Goal: Use online tool/utility: Utilize a website feature to perform a specific function

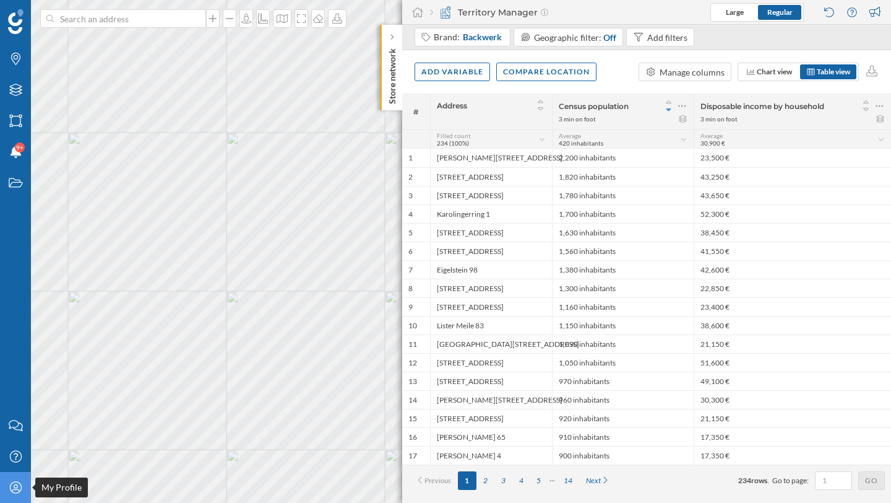
click at [22, 483] on icon "My Profile" at bounding box center [15, 487] width 15 height 12
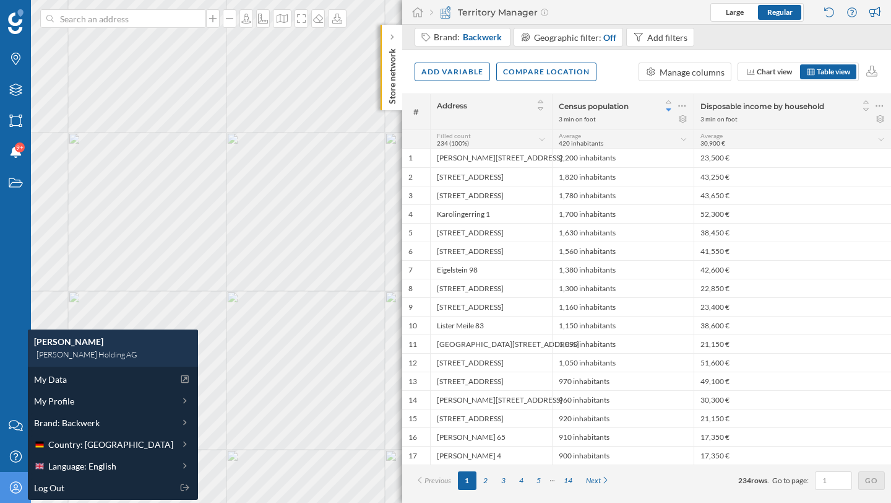
click at [15, 483] on icon "My Profile" at bounding box center [15, 487] width 15 height 12
click at [4, 490] on div "My Profile" at bounding box center [15, 487] width 31 height 31
click at [1, 348] on div "Brands Layers Areas Notifications 9+ States" at bounding box center [15, 205] width 31 height 410
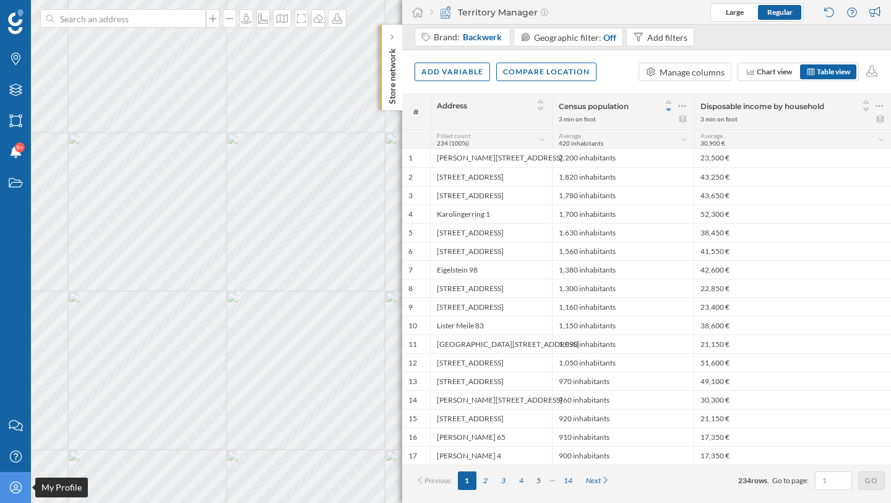
click at [20, 494] on div "My Profile" at bounding box center [15, 487] width 31 height 31
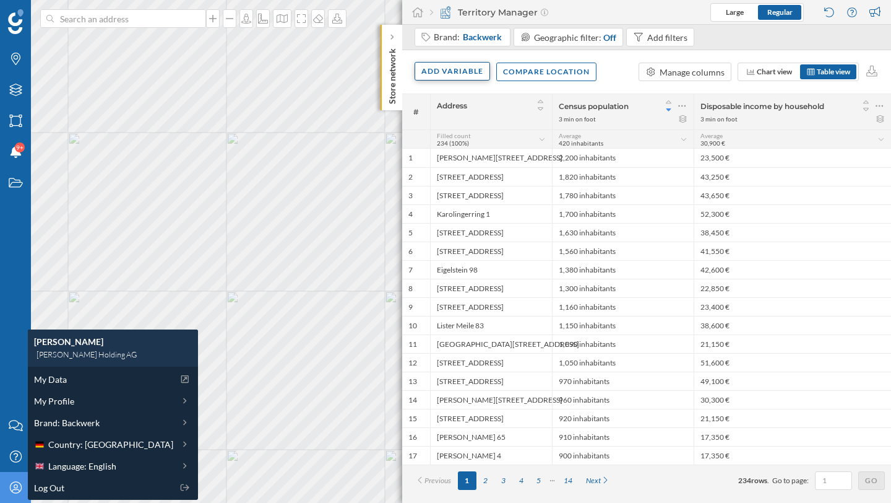
click at [457, 66] on div "Add variable" at bounding box center [453, 71] width 76 height 19
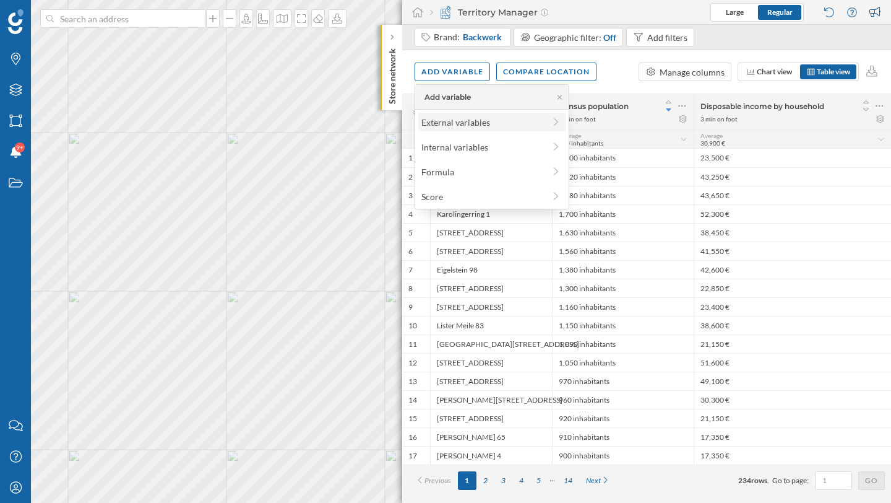
click at [448, 121] on div "External variables" at bounding box center [483, 122] width 123 height 13
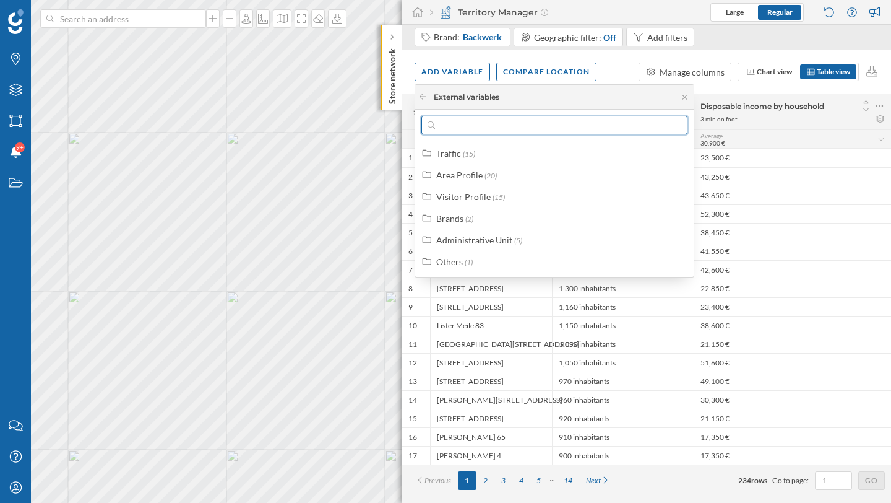
click at [446, 126] on input "text" at bounding box center [554, 125] width 239 height 19
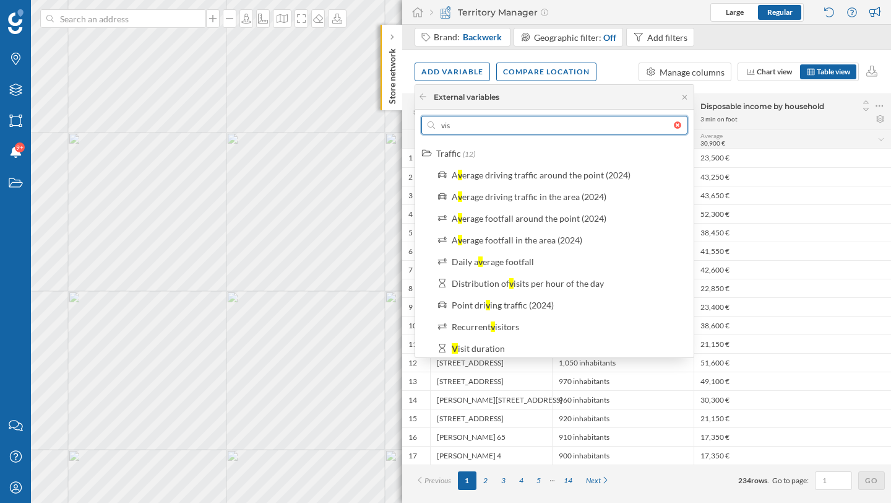
type input "visi"
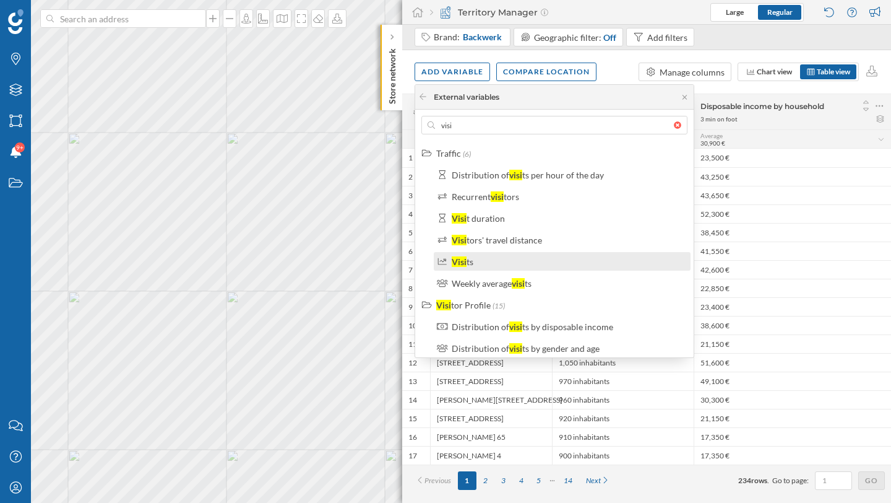
click at [477, 258] on div "Visi ts" at bounding box center [568, 261] width 232 height 13
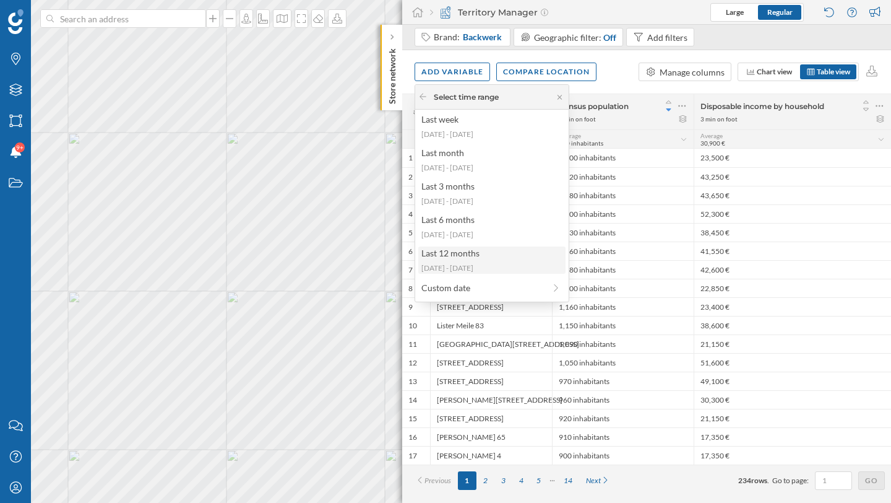
click at [483, 256] on div "Last 12 months" at bounding box center [492, 252] width 140 height 13
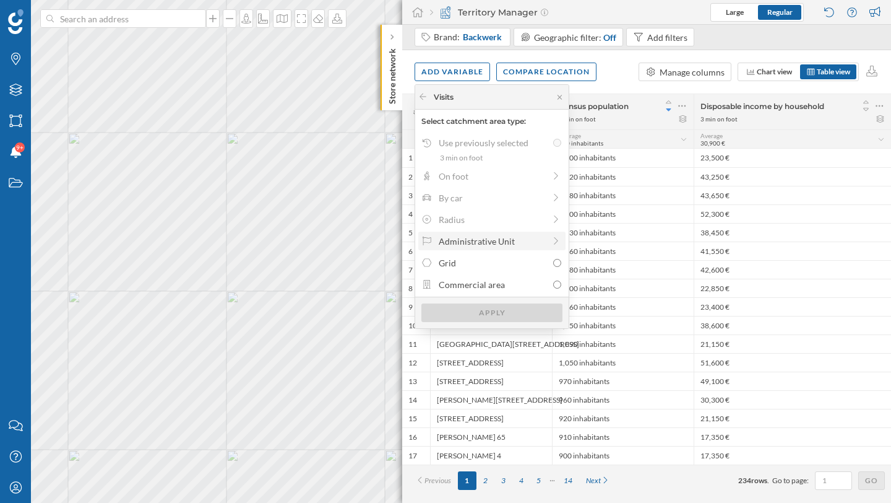
click at [503, 244] on div "Administrative Unit" at bounding box center [492, 241] width 106 height 13
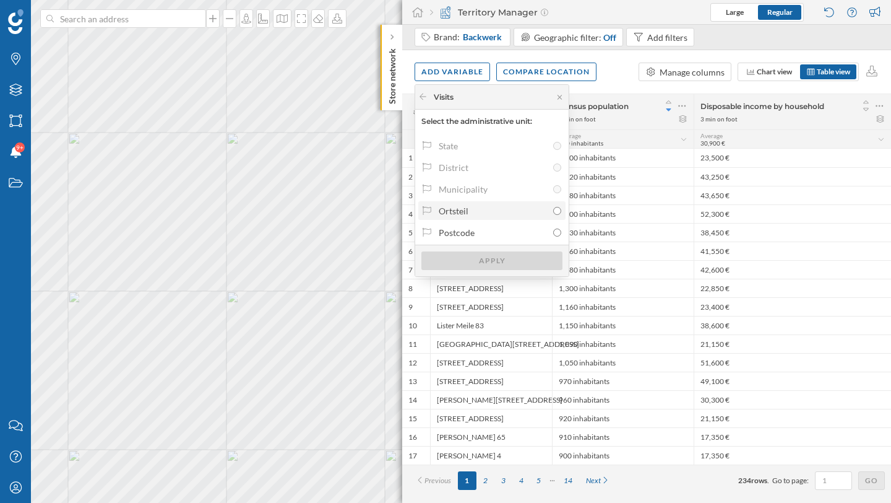
click at [511, 217] on div "Ortsteil" at bounding box center [493, 210] width 109 height 13
click at [553, 215] on input "Ortsteil" at bounding box center [557, 211] width 8 height 8
radio input "true"
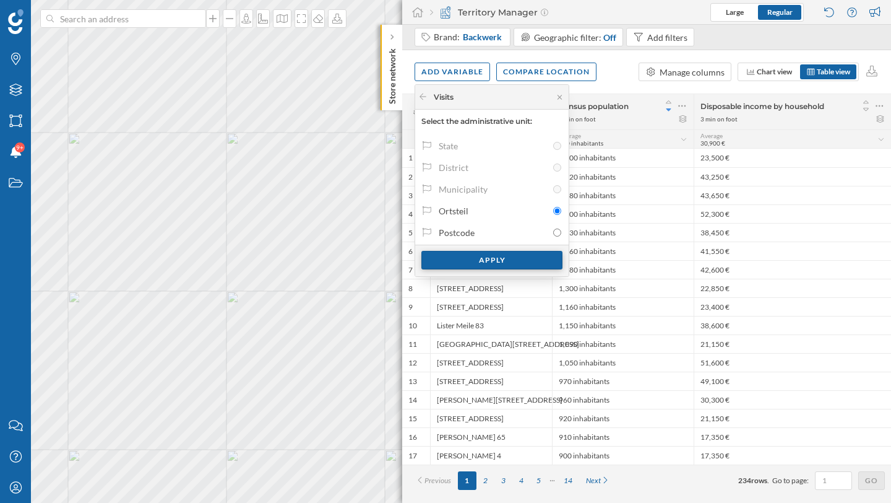
click at [497, 267] on div "Apply" at bounding box center [492, 260] width 141 height 19
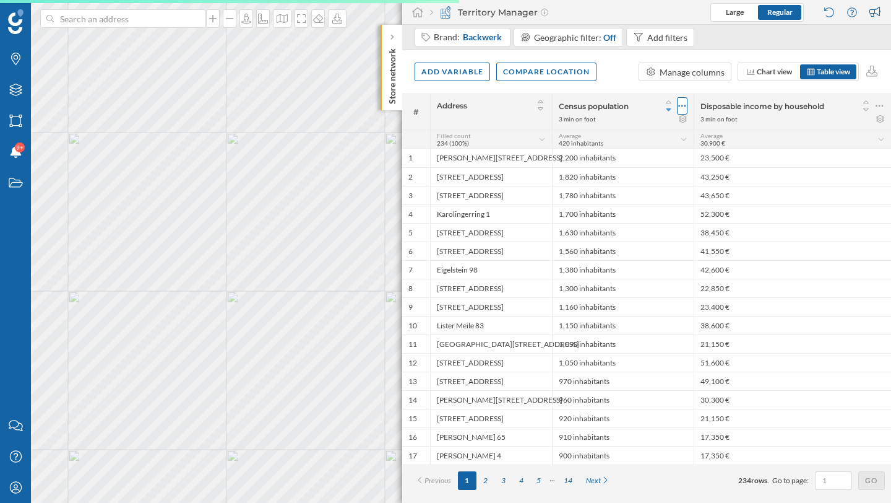
click at [701, 107] on span "Disposable income by household" at bounding box center [763, 106] width 124 height 9
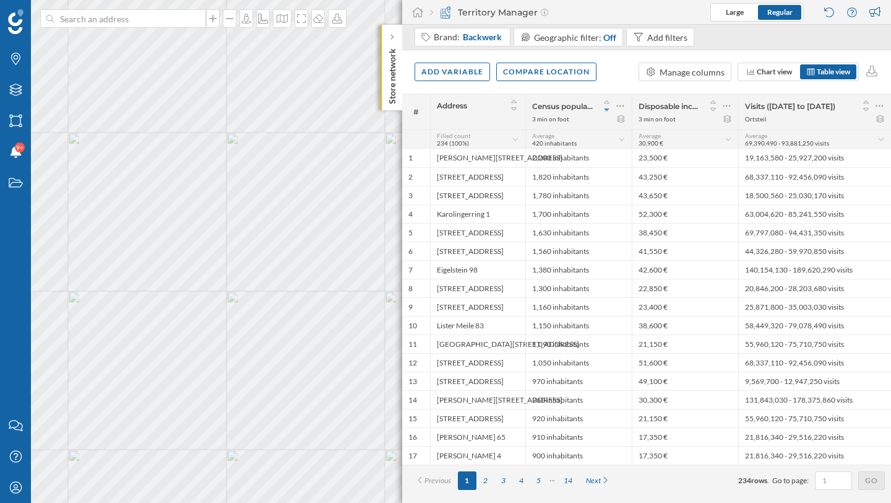
click at [733, 100] on div "Disposable income by household 3 min on foot" at bounding box center [685, 111] width 106 height 35
click at [730, 105] on icon at bounding box center [727, 106] width 7 height 2
click at [700, 172] on div "Remove column" at bounding box center [660, 180] width 137 height 19
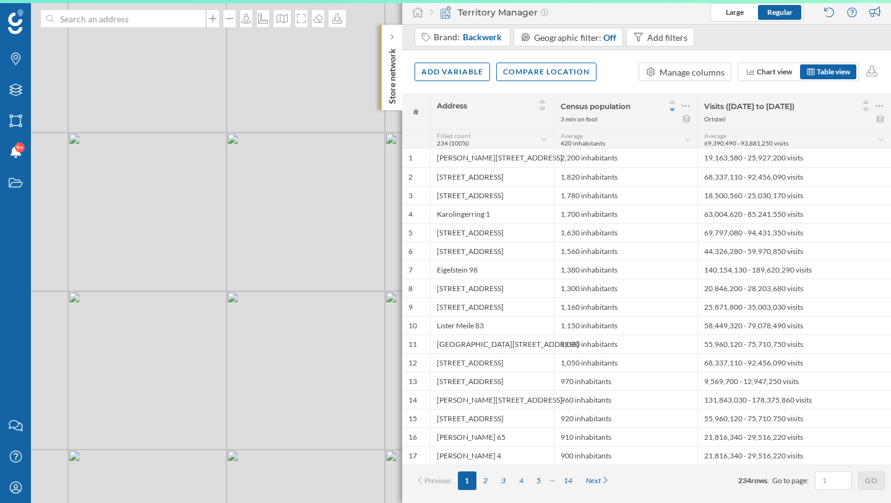
click at [625, 106] on span "Census population" at bounding box center [596, 106] width 70 height 9
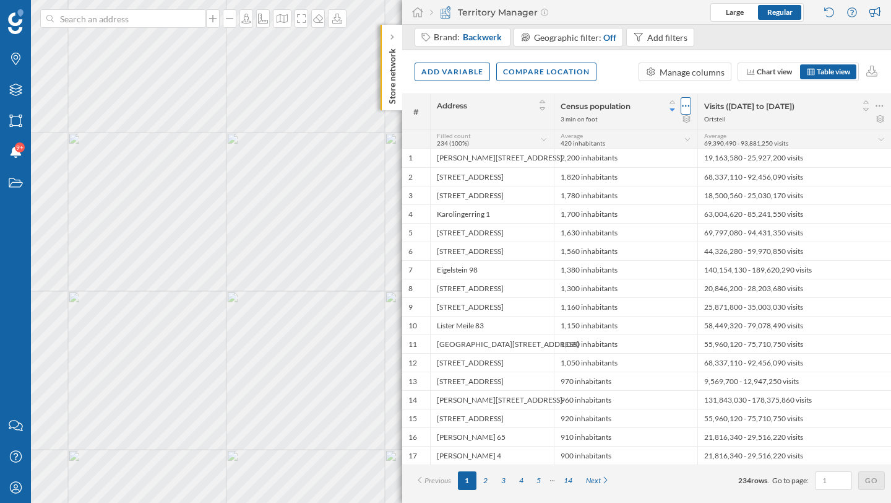
click at [689, 106] on icon at bounding box center [686, 106] width 8 height 12
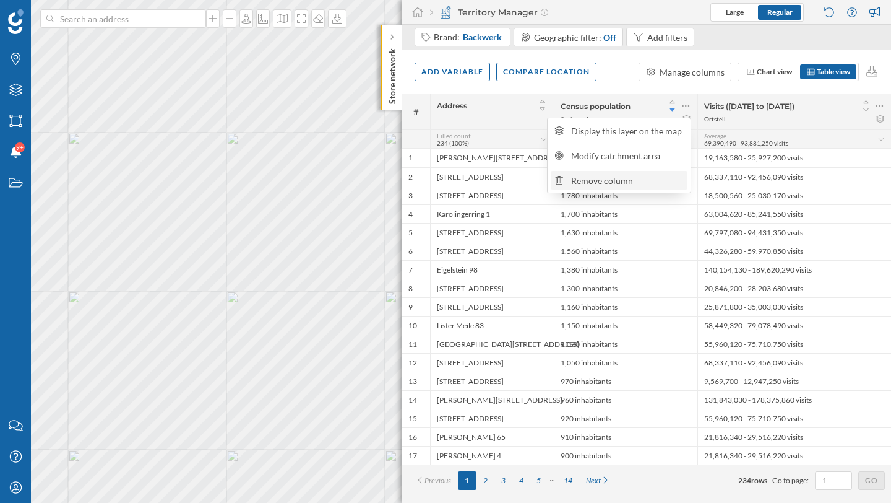
click at [649, 177] on div "Remove column" at bounding box center [627, 180] width 113 height 13
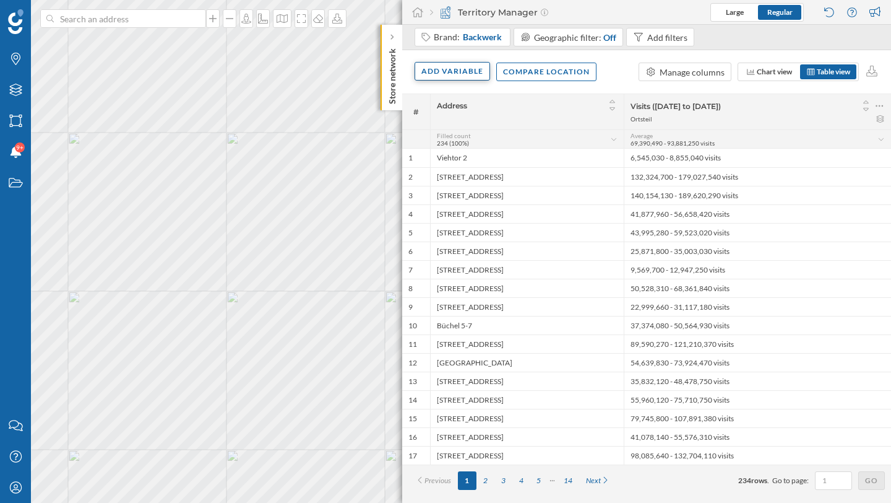
click at [456, 65] on div "Add variable" at bounding box center [453, 71] width 76 height 19
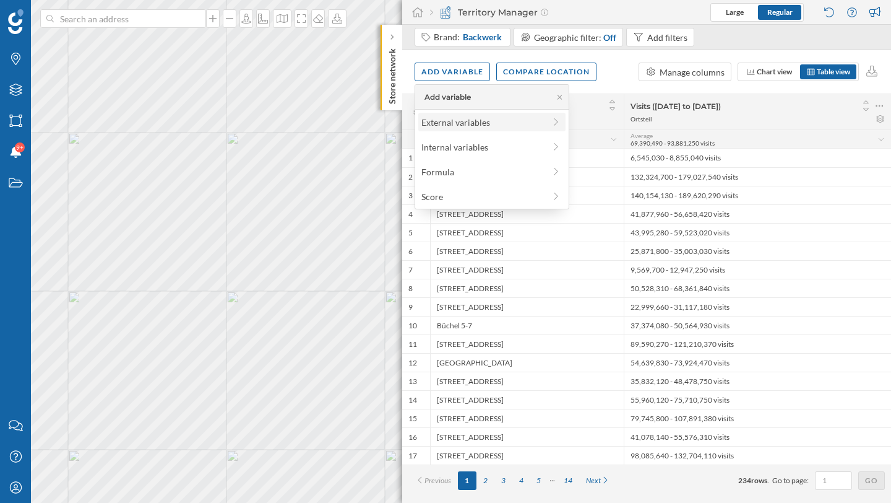
click at [446, 120] on div "External variables" at bounding box center [483, 122] width 123 height 13
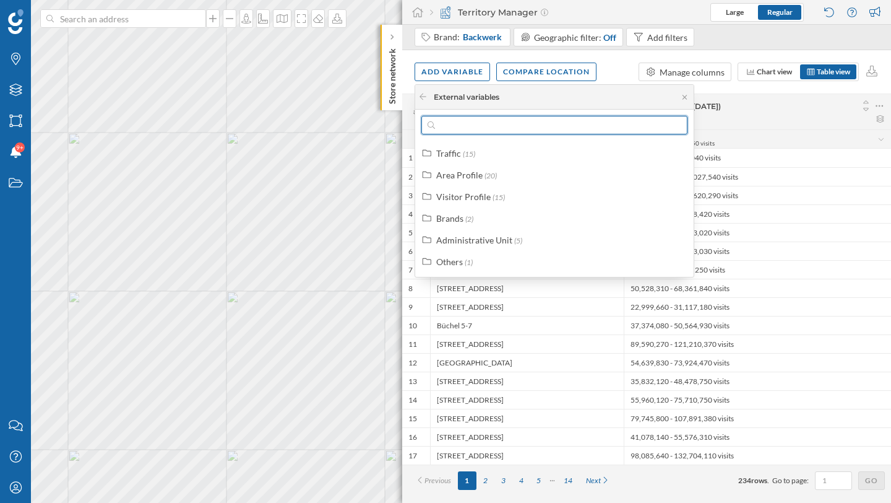
click at [446, 120] on input "text" at bounding box center [554, 125] width 239 height 19
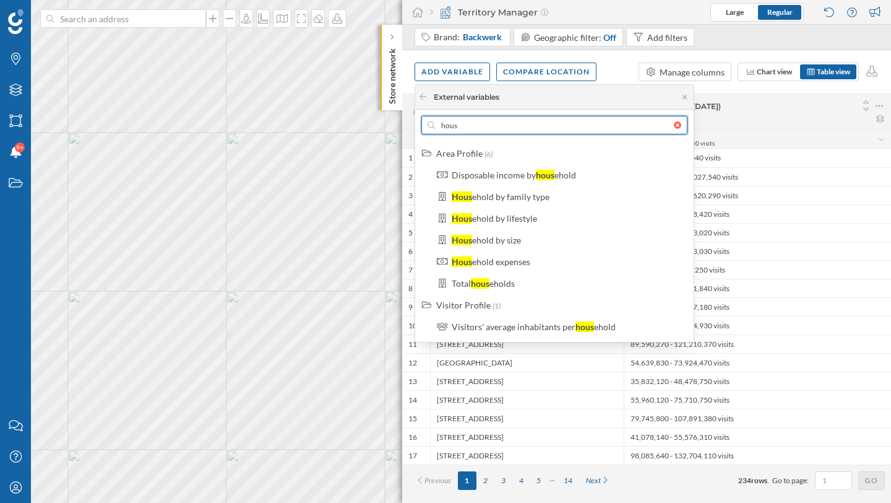
type input "house"
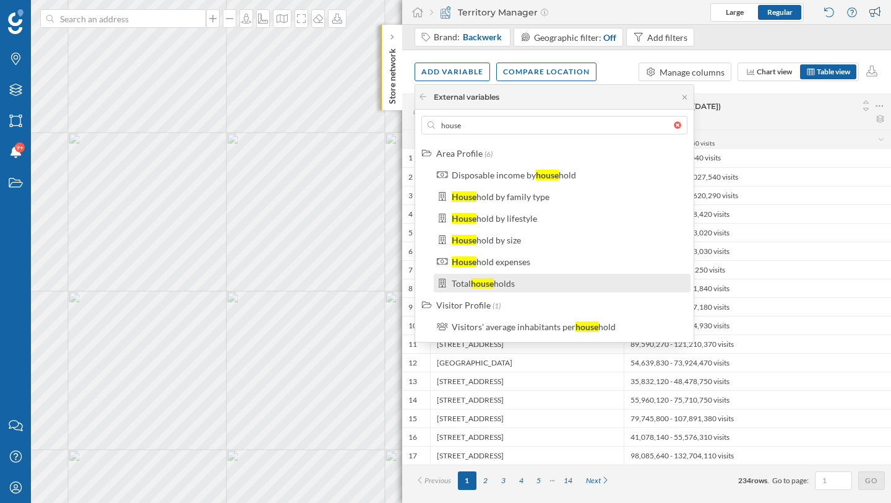
click at [521, 288] on div "Total house holds" at bounding box center [568, 283] width 232 height 13
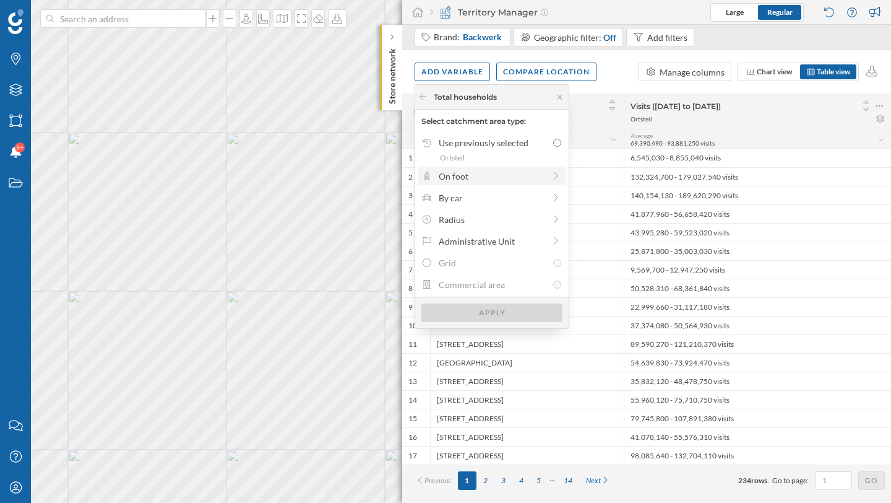
click at [531, 179] on div "On foot" at bounding box center [492, 176] width 106 height 13
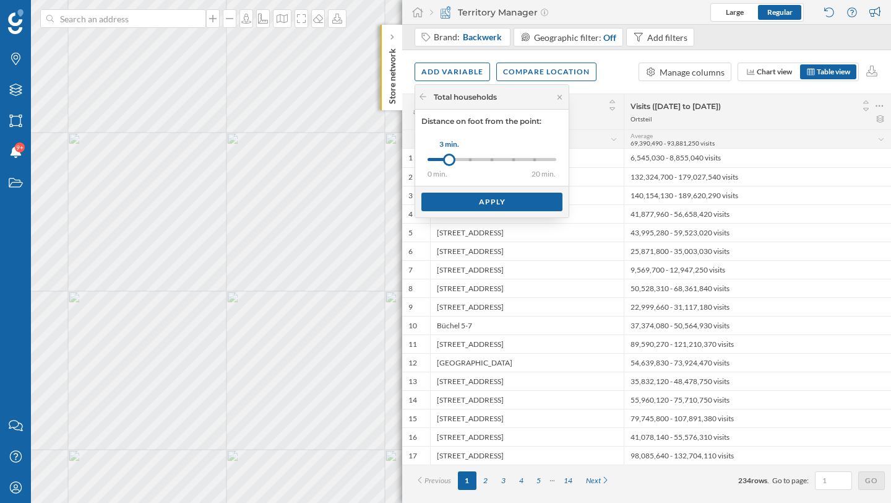
click at [474, 159] on div "0 min. 3 min. 5 min. 8 min. 10 min. 15 min. 20 min." at bounding box center [492, 159] width 129 height 3
click at [470, 197] on div "Apply" at bounding box center [492, 201] width 141 height 19
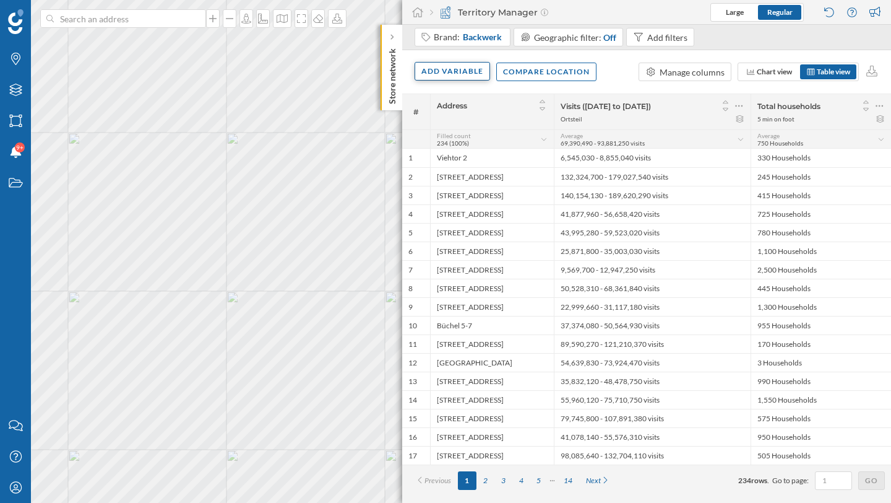
click at [469, 79] on div "Add variable" at bounding box center [453, 71] width 76 height 19
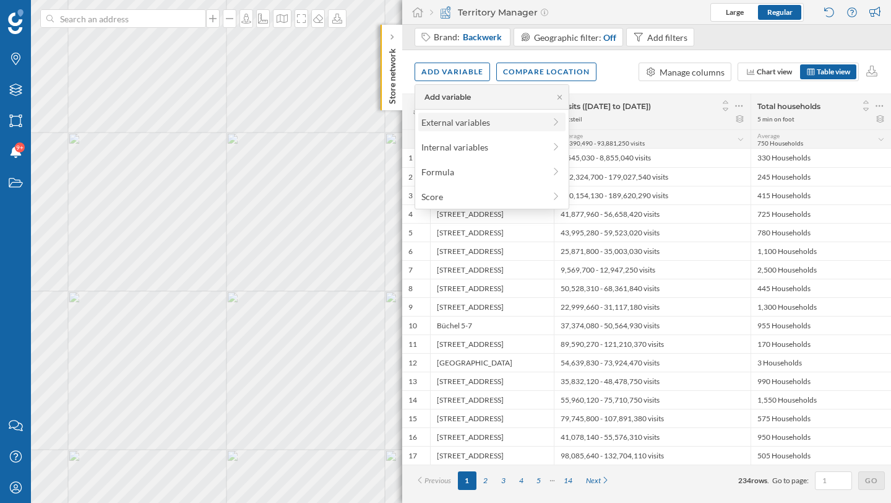
click at [462, 119] on div "External variables" at bounding box center [483, 122] width 123 height 13
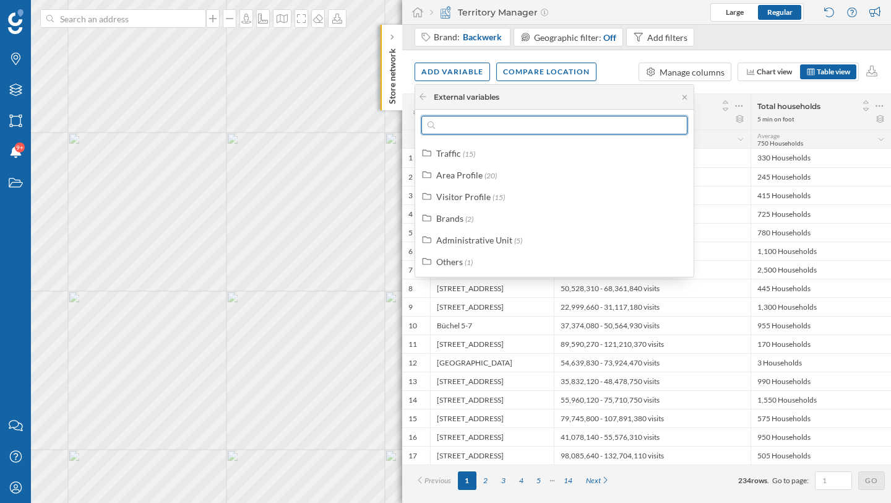
click at [466, 128] on input "text" at bounding box center [554, 125] width 239 height 19
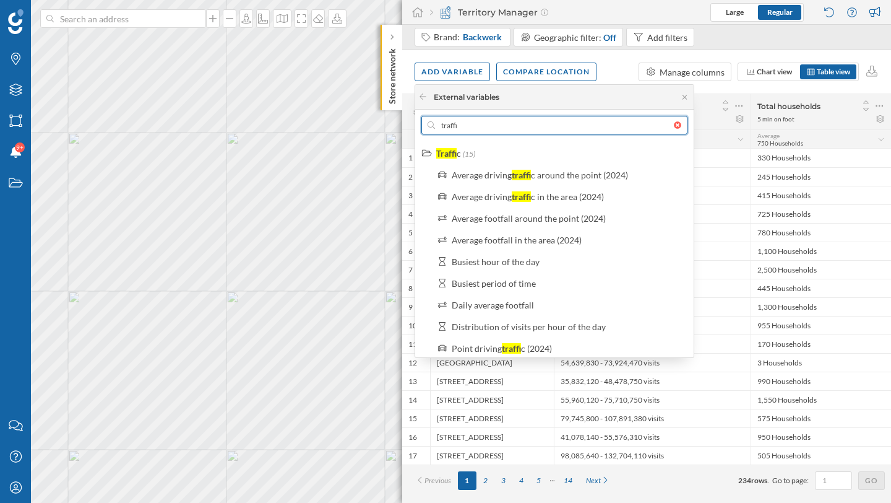
type input "traffic"
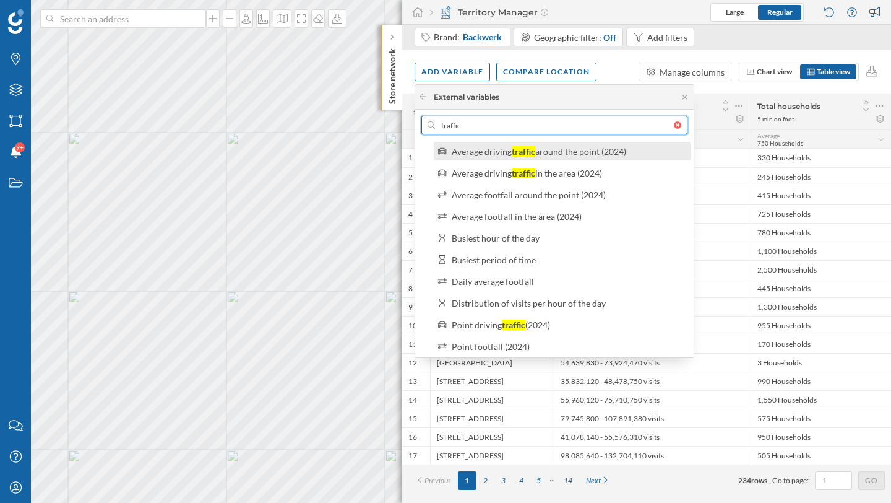
scroll to position [29, 0]
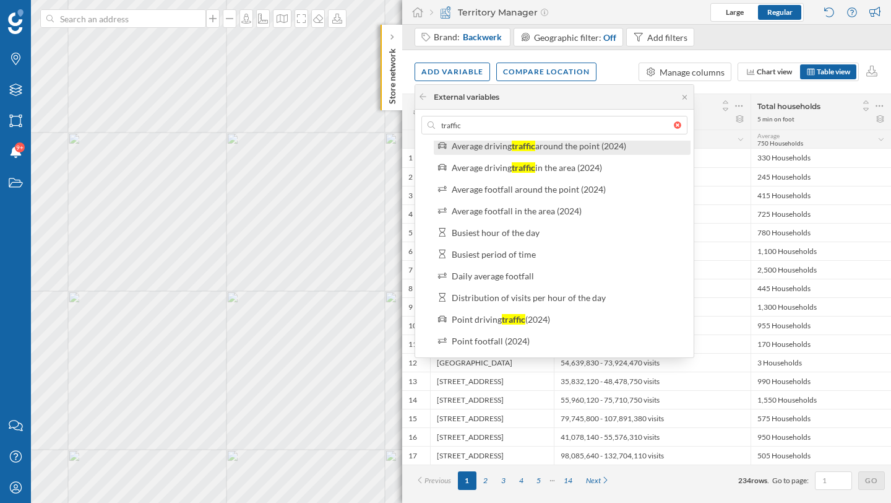
click at [528, 150] on div "traffic" at bounding box center [524, 146] width 24 height 11
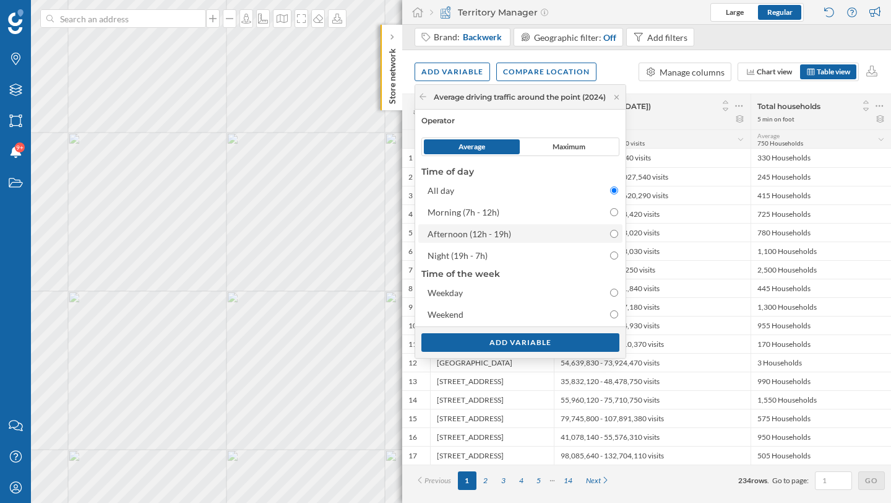
click at [519, 233] on div "Afternoon (12h - 19h)" at bounding box center [510, 233] width 164 height 13
click at [610, 233] on input "Afternoon (12h - 19h)" at bounding box center [614, 234] width 8 height 8
radio input "false"
radio input "true"
click at [492, 336] on div "Add variable" at bounding box center [521, 341] width 198 height 19
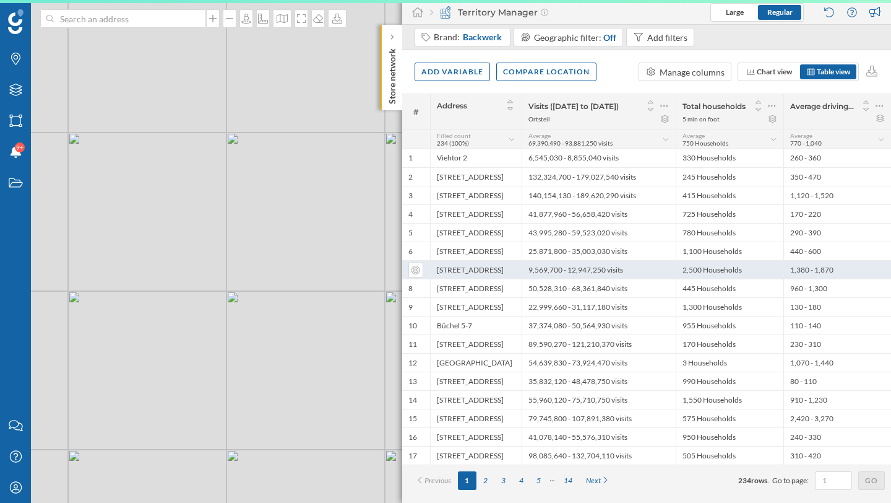
scroll to position [0, 0]
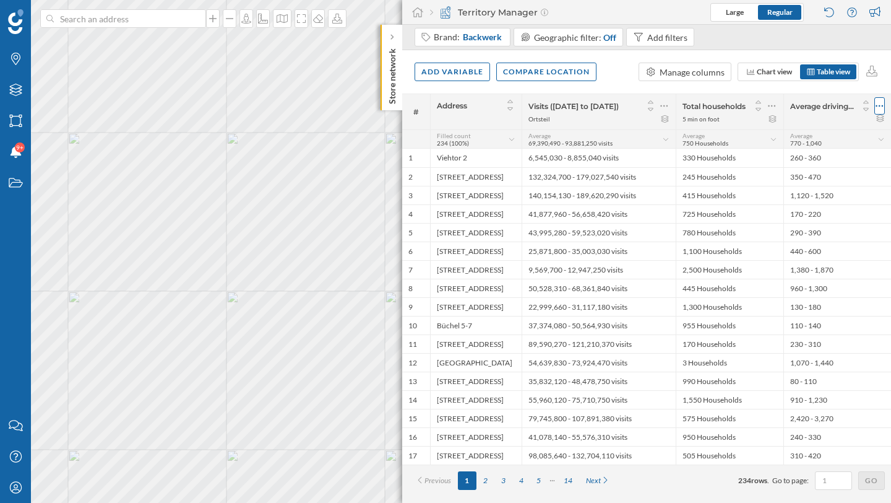
click at [878, 111] on icon at bounding box center [880, 106] width 8 height 12
click at [831, 158] on div "Remove column" at bounding box center [821, 155] width 113 height 13
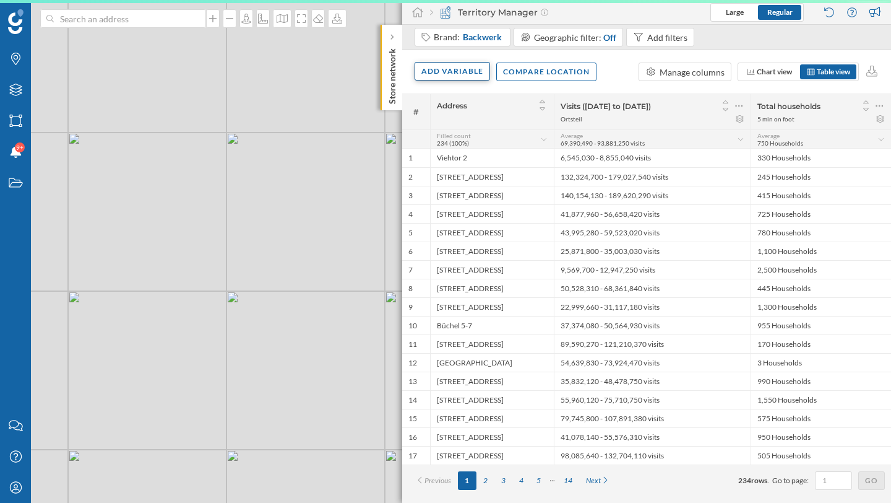
click at [453, 66] on div "Add variable" at bounding box center [453, 71] width 76 height 19
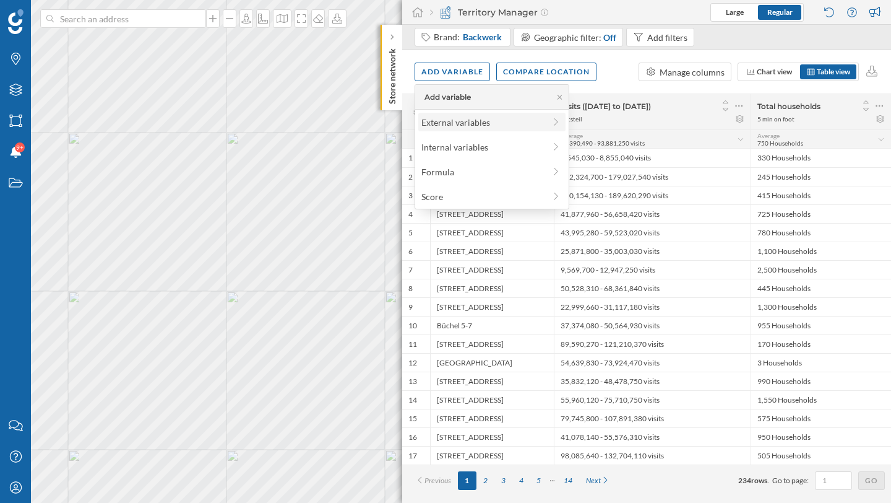
click at [453, 124] on div "External variables" at bounding box center [483, 122] width 123 height 13
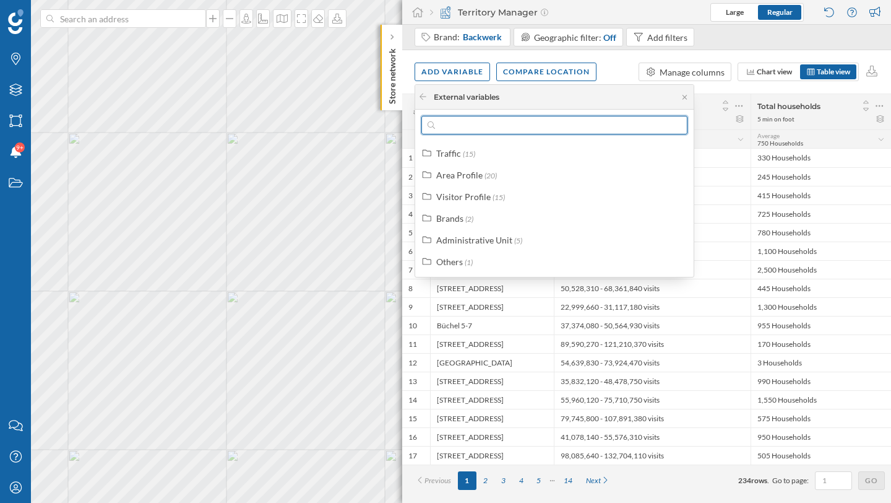
click at [462, 128] on input "text" at bounding box center [554, 125] width 239 height 19
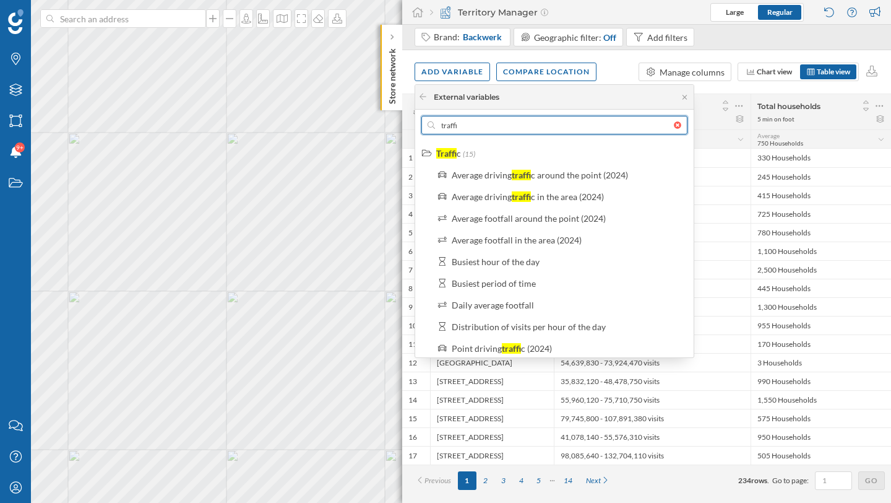
type input "traffic"
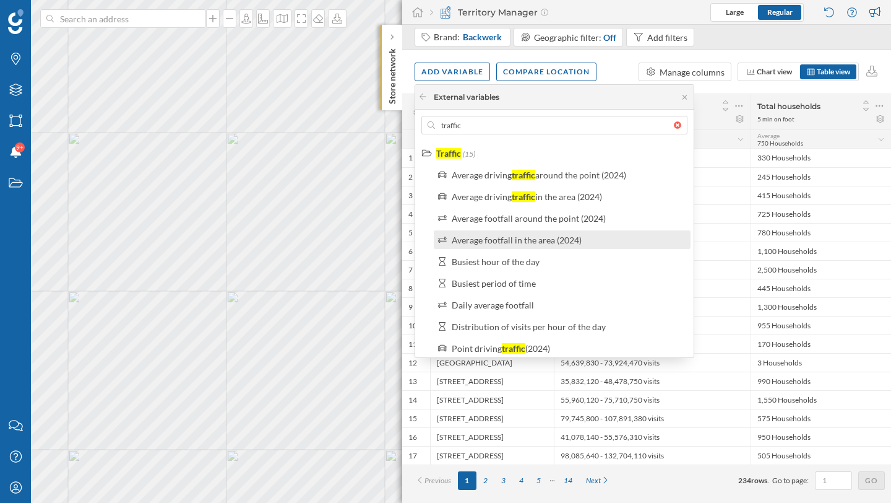
click at [586, 240] on div "Average footfall in the area (2024)" at bounding box center [568, 239] width 232 height 13
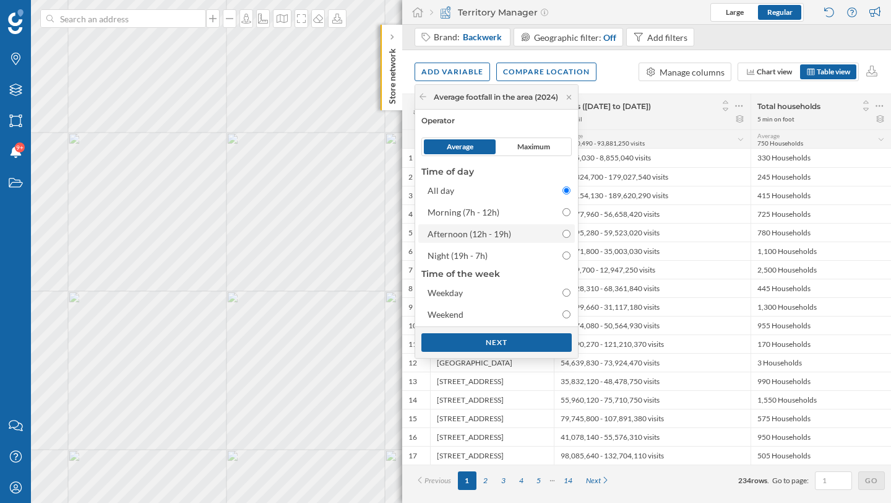
click at [571, 233] on input "Afternoon (12h - 19h)" at bounding box center [567, 234] width 8 height 8
radio input "true"
click at [539, 337] on div "Next" at bounding box center [497, 341] width 150 height 19
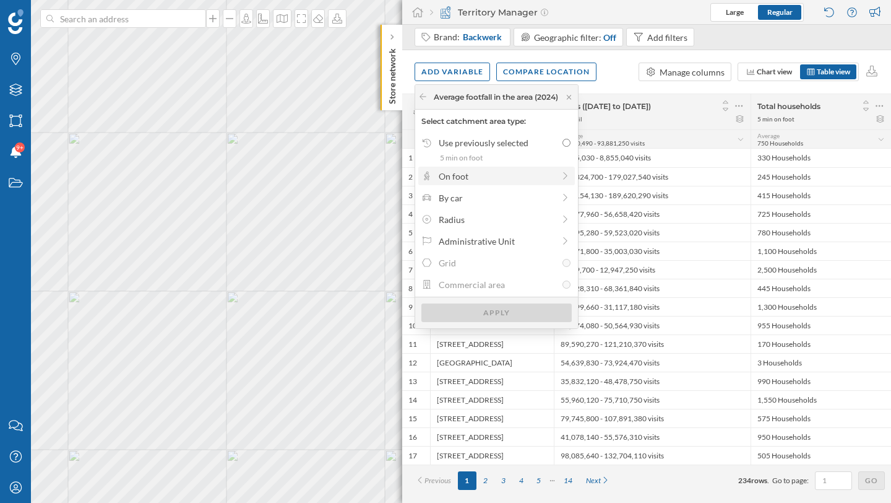
click at [563, 178] on div "On foot" at bounding box center [496, 176] width 149 height 13
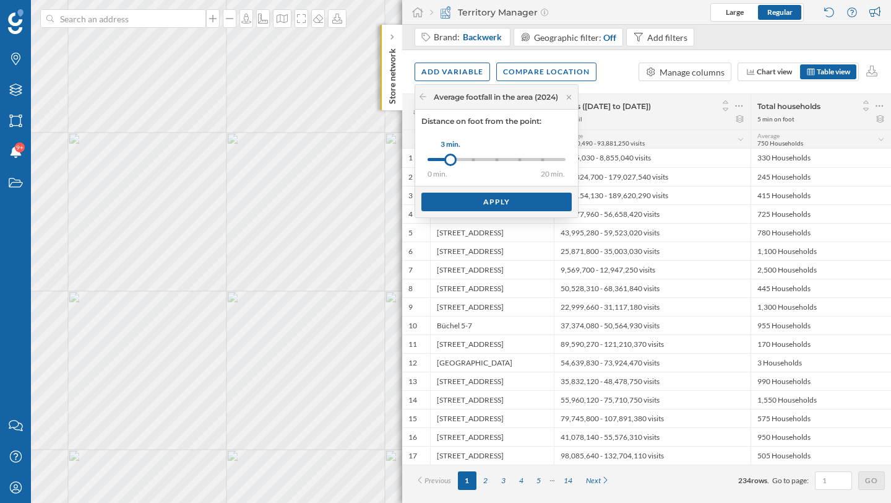
click at [498, 162] on div "0 min. 3 min. 5 min. 8 min. 10 min. 15 min. 20 min. 3 min." at bounding box center [497, 159] width 138 height 15
click at [478, 160] on div at bounding box center [462, 159] width 69 height 3
click at [472, 200] on div "Apply" at bounding box center [497, 201] width 150 height 19
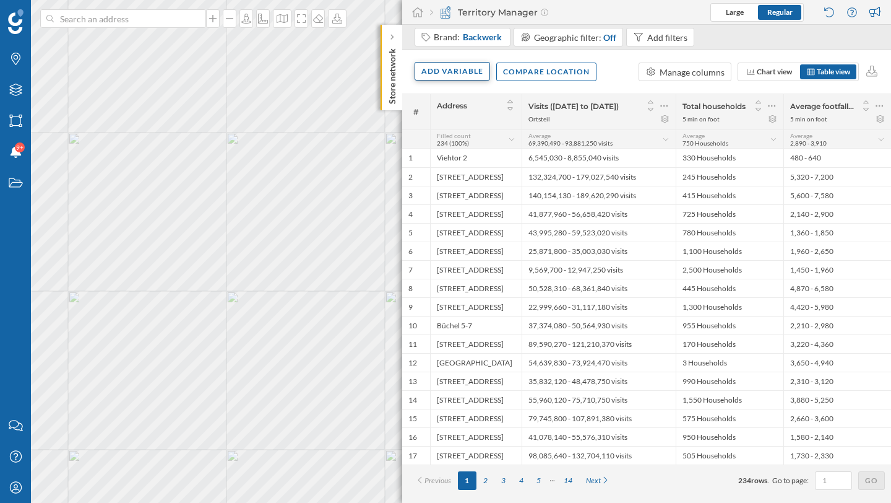
click at [446, 67] on div "Add variable" at bounding box center [453, 71] width 76 height 19
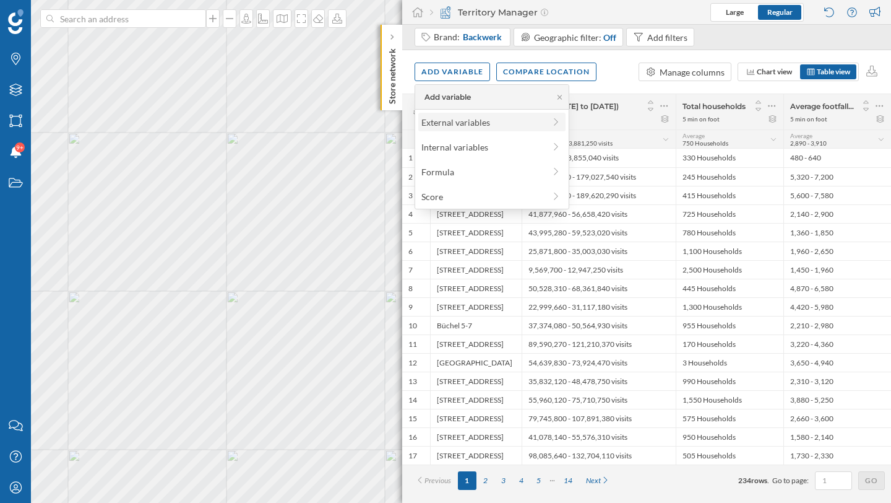
click at [441, 124] on div "External variables" at bounding box center [483, 122] width 123 height 13
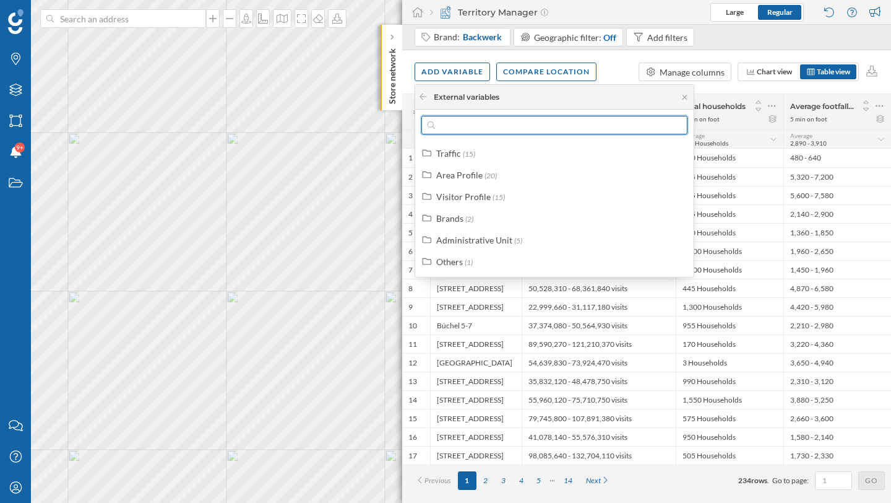
click at [448, 129] on input "text" at bounding box center [554, 125] width 239 height 19
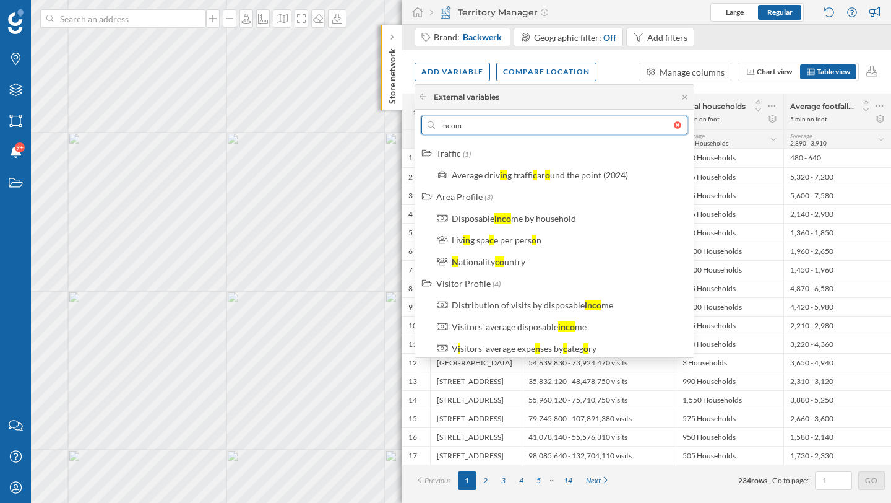
type input "income"
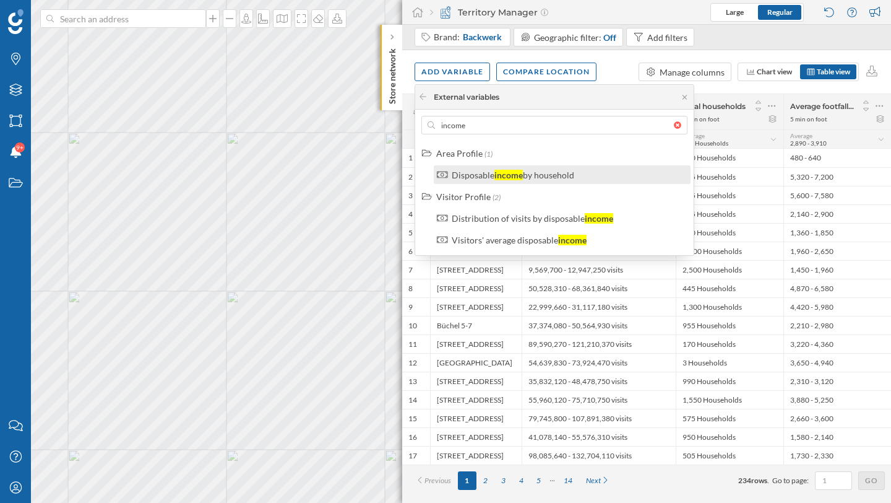
click at [503, 168] on label "Disposable income by household" at bounding box center [513, 174] width 123 height 13
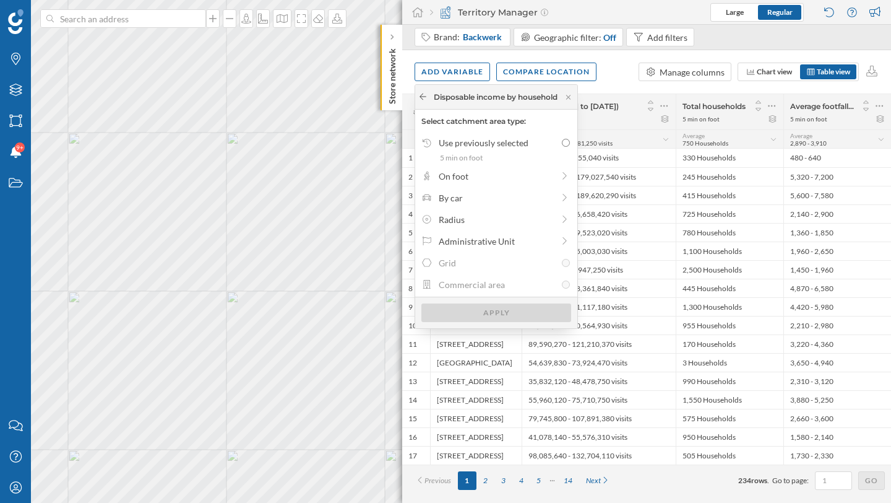
click at [422, 97] on icon at bounding box center [422, 96] width 9 height 7
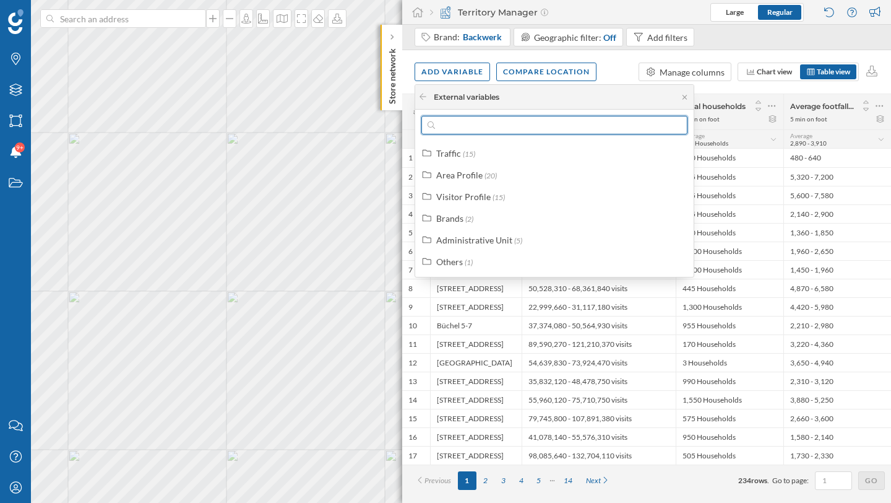
click at [487, 128] on input "text" at bounding box center [554, 125] width 239 height 19
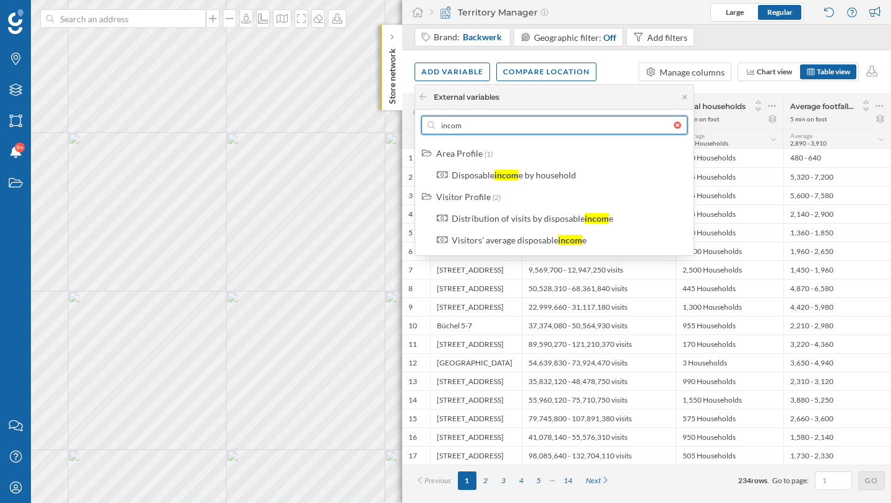
type input "income"
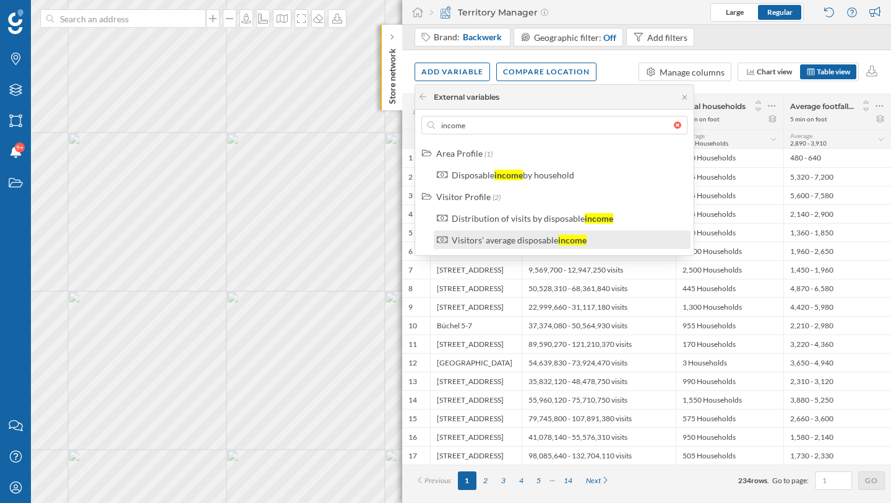
click at [521, 246] on div "Visitors' average disposable income" at bounding box center [562, 239] width 257 height 19
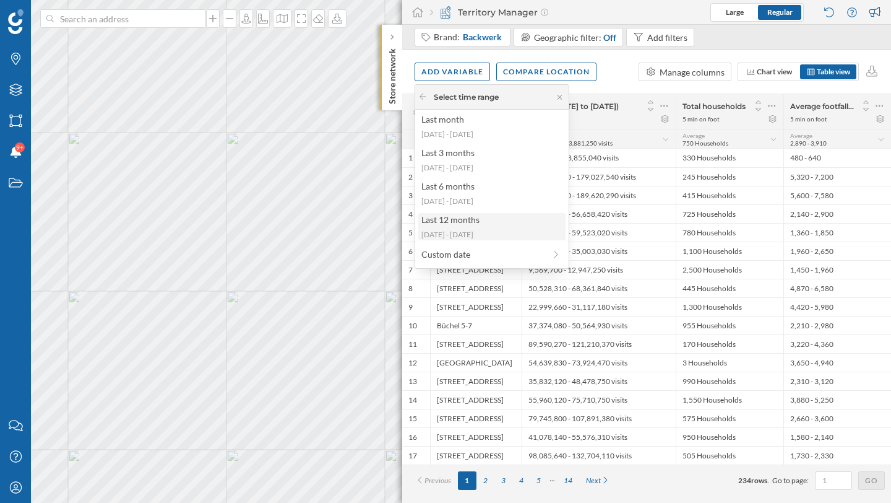
click at [479, 223] on div "Last 12 months" at bounding box center [492, 219] width 140 height 13
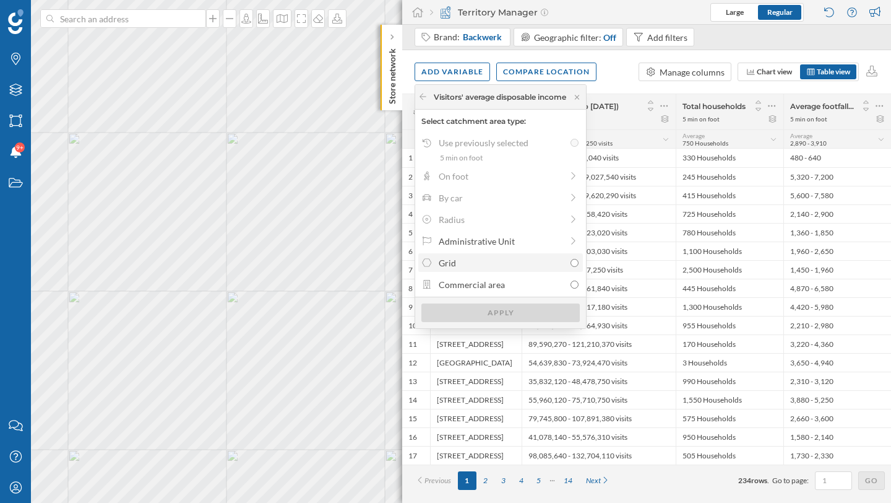
click at [427, 265] on icon at bounding box center [427, 262] width 11 height 9
click at [571, 265] on input "Grid" at bounding box center [575, 263] width 8 height 8
radio input "true"
click at [475, 313] on div "Apply" at bounding box center [501, 312] width 158 height 19
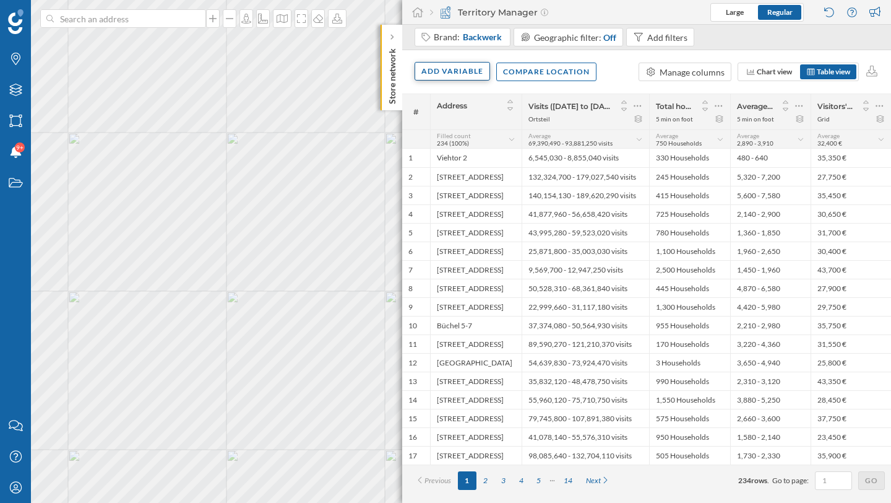
click at [469, 63] on div "Add variable" at bounding box center [453, 71] width 76 height 19
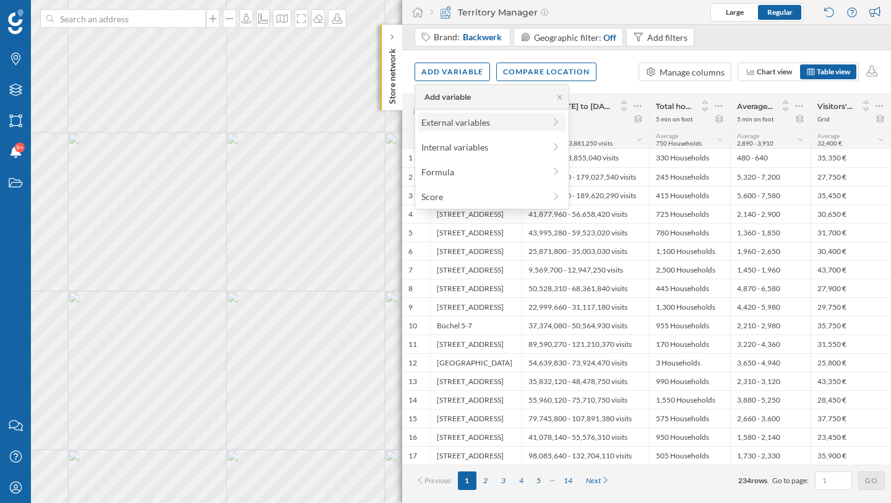
click at [460, 124] on div "External variables" at bounding box center [483, 122] width 123 height 13
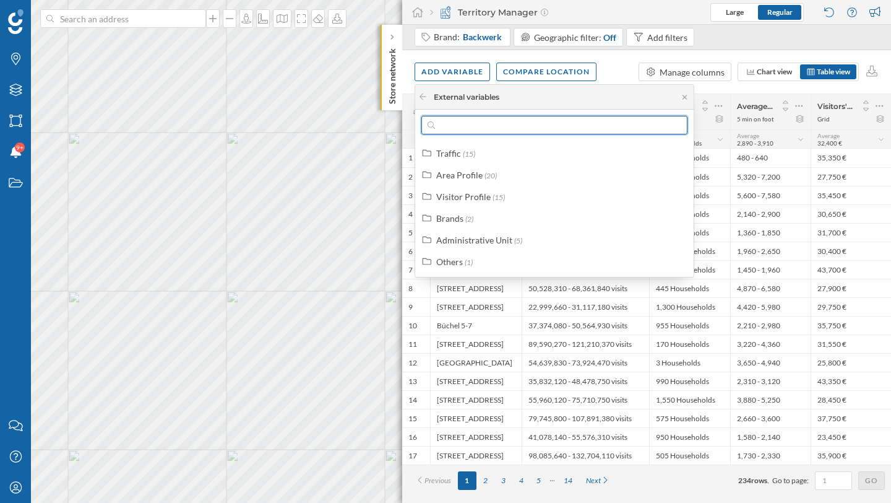
click at [459, 129] on input "text" at bounding box center [554, 125] width 239 height 19
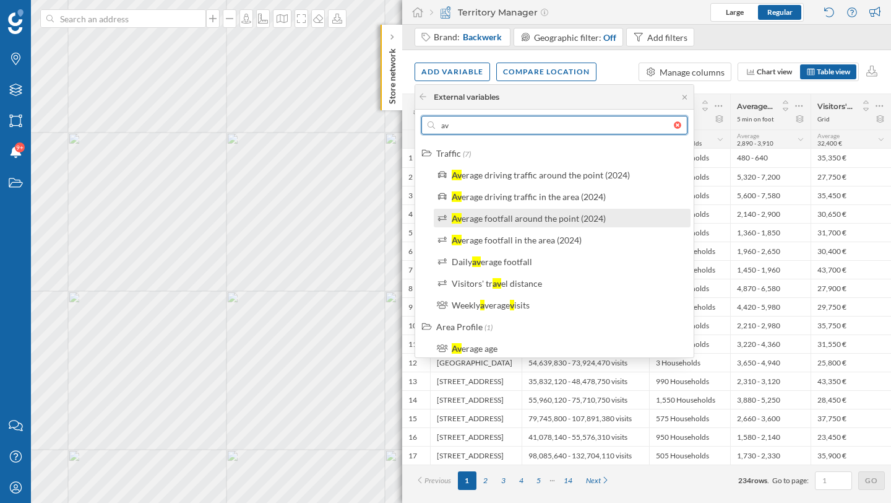
type input "a"
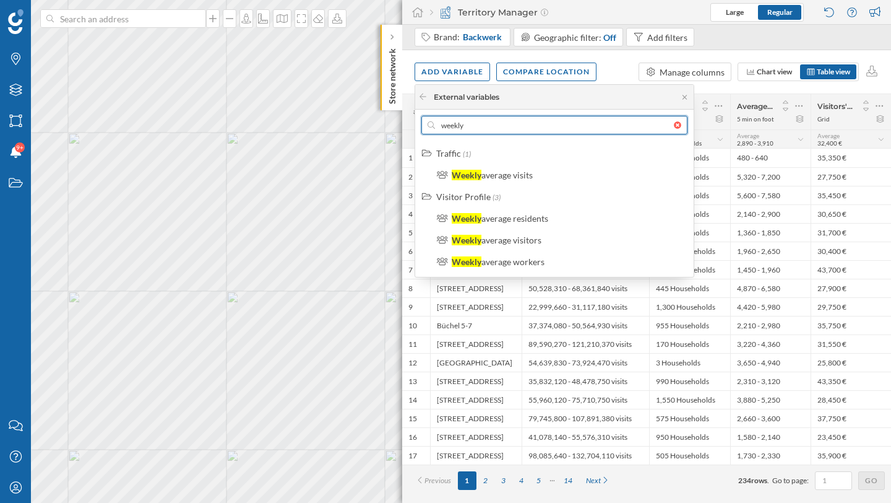
type input "weekly"
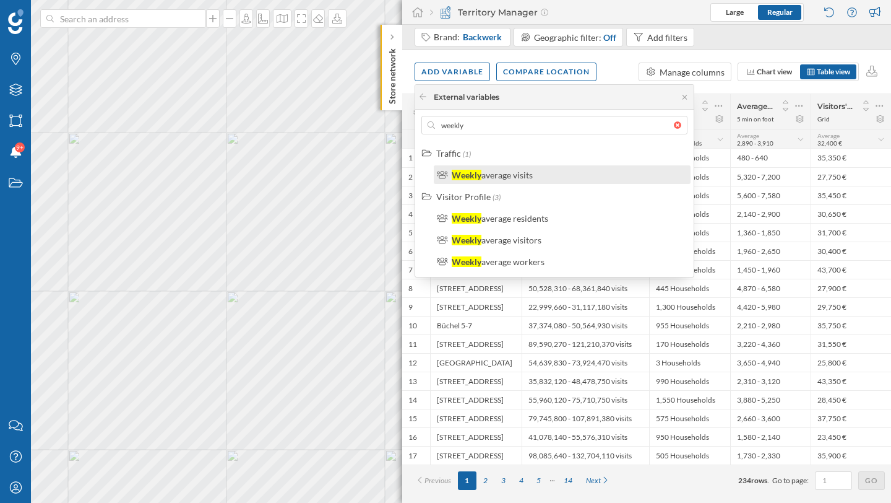
click at [552, 171] on div "Weekly average visits" at bounding box center [568, 174] width 232 height 13
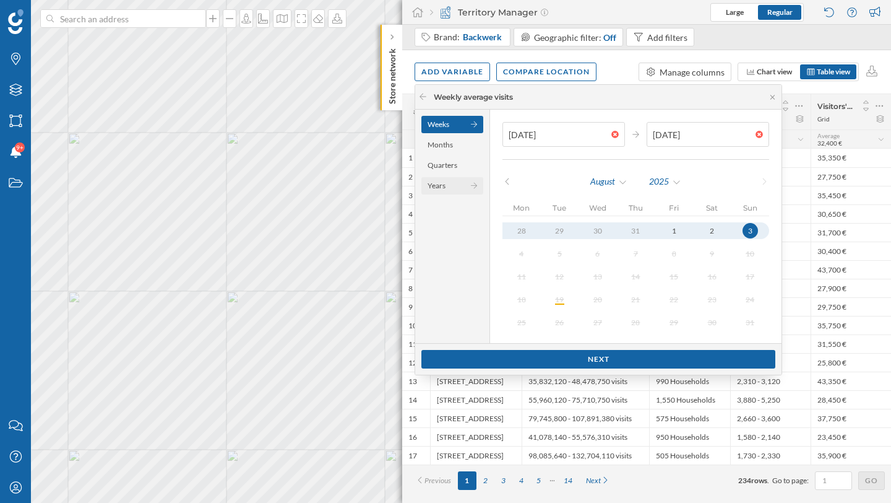
click at [451, 181] on div "Years" at bounding box center [453, 185] width 62 height 17
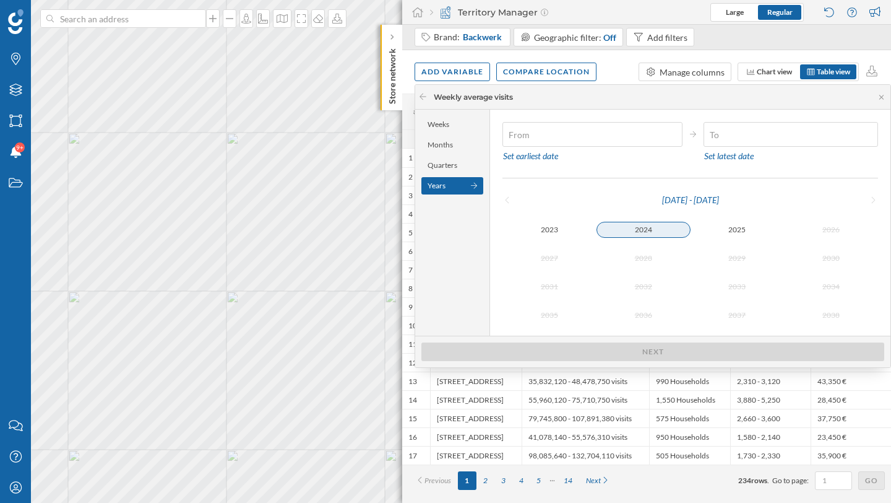
type input "[DATE]"
click at [644, 227] on div "2024" at bounding box center [644, 230] width 94 height 16
type input "[DATE]"
click at [724, 229] on div "2025" at bounding box center [738, 230] width 94 height 16
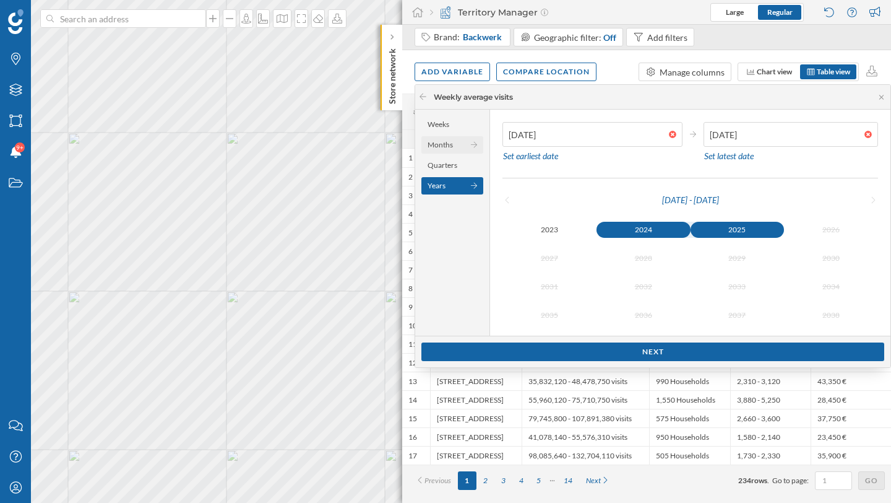
click at [446, 137] on div "Months" at bounding box center [453, 144] width 62 height 17
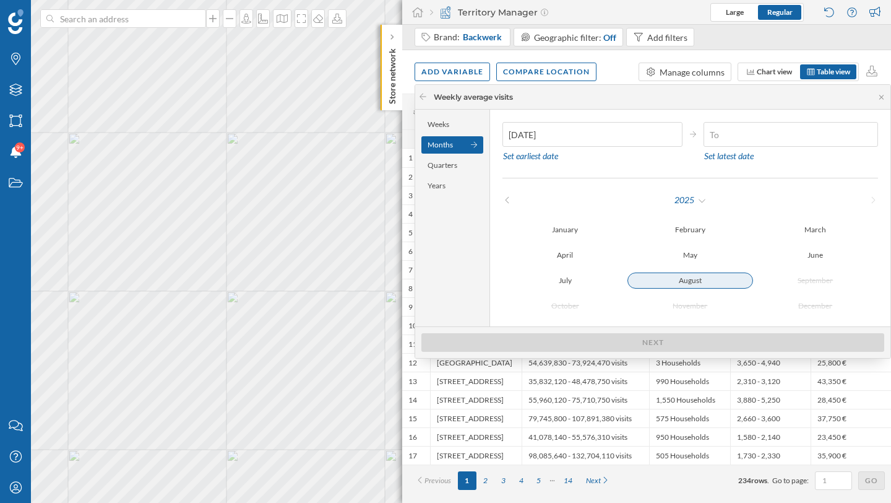
click at [690, 283] on div "August" at bounding box center [690, 280] width 125 height 16
click at [688, 197] on div "2025" at bounding box center [690, 200] width 33 height 19
click at [690, 245] on div "2024" at bounding box center [717, 251] width 80 height 13
click at [693, 275] on div "August" at bounding box center [690, 280] width 125 height 16
type input "[DATE]"
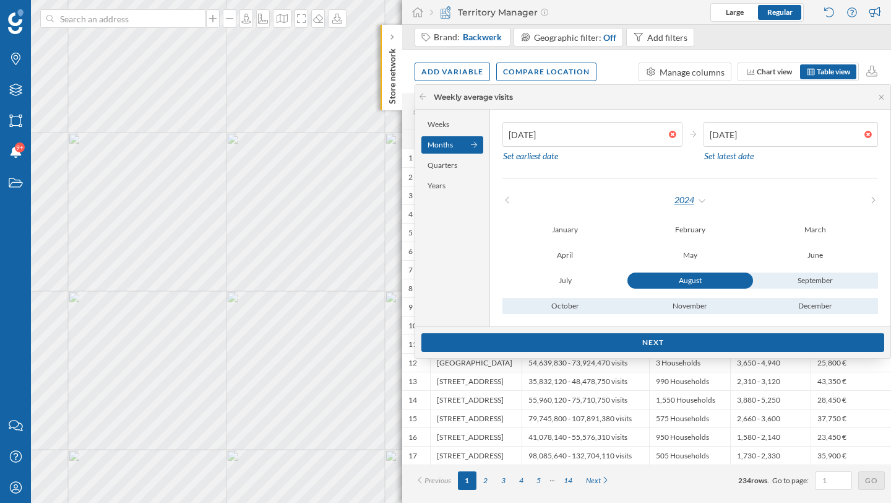
click at [699, 196] on div "2024" at bounding box center [690, 200] width 33 height 19
click at [695, 274] on div "2025" at bounding box center [717, 276] width 80 height 13
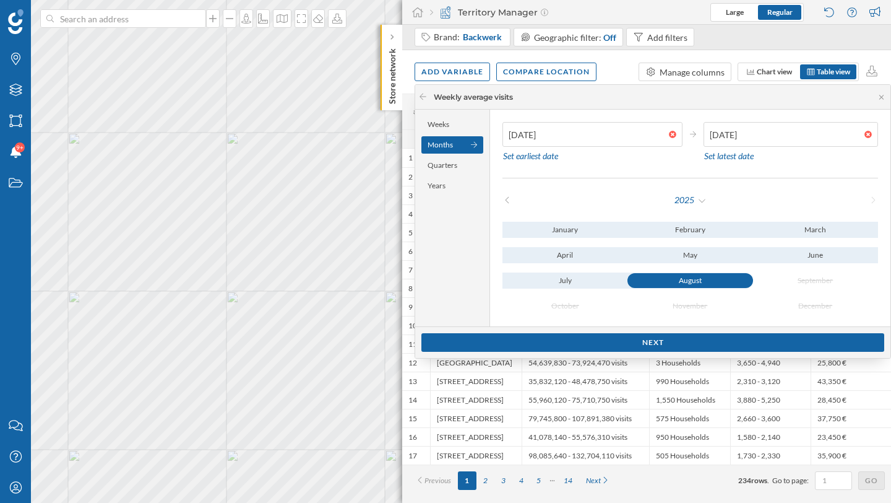
type input "[DATE]"
click at [692, 280] on div "August" at bounding box center [690, 280] width 125 height 15
click at [678, 342] on div "Next" at bounding box center [653, 341] width 463 height 19
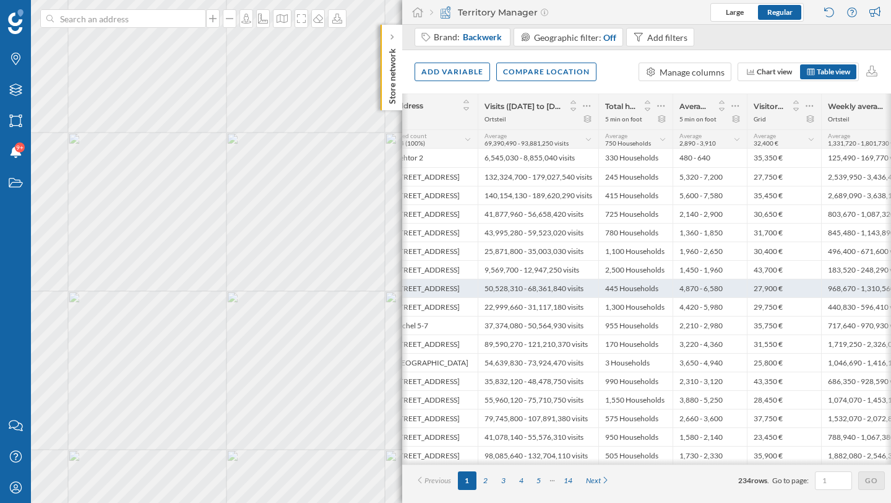
scroll to position [0, 77]
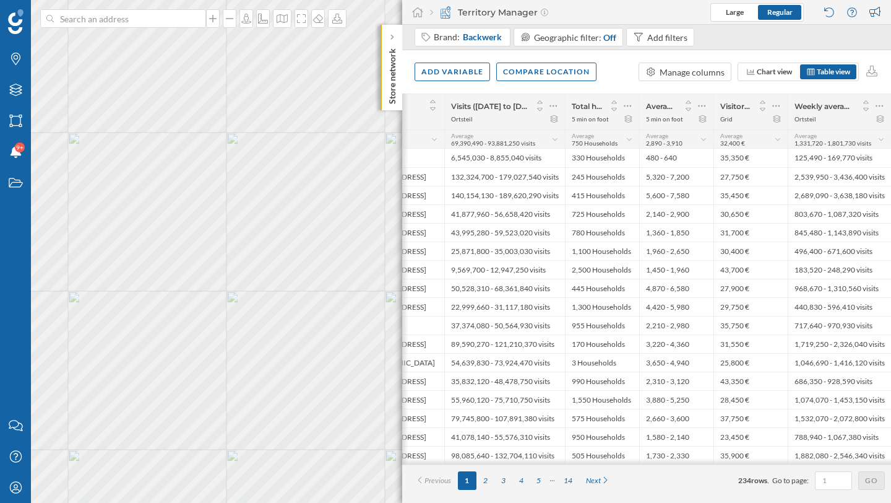
click at [674, 116] on div "5 min on foot" at bounding box center [664, 119] width 37 height 9
click at [781, 76] on span "Chart view" at bounding box center [774, 71] width 35 height 9
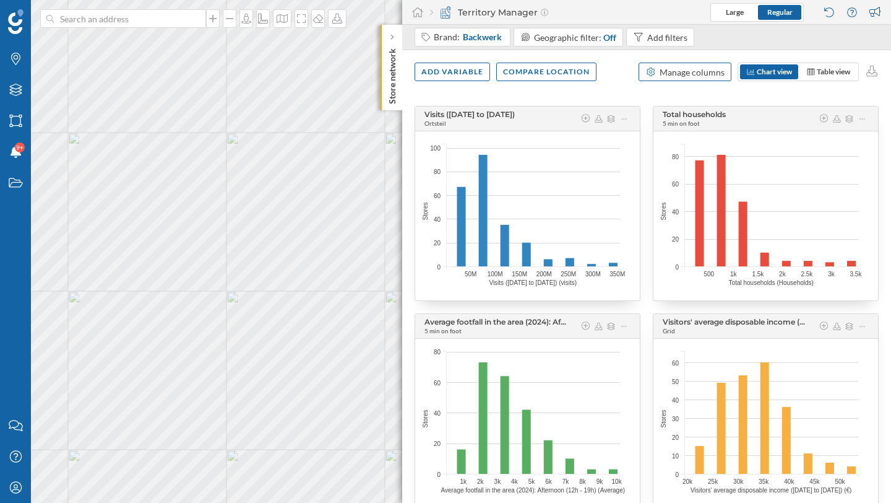
click at [706, 74] on div "Manage columns" at bounding box center [692, 72] width 65 height 13
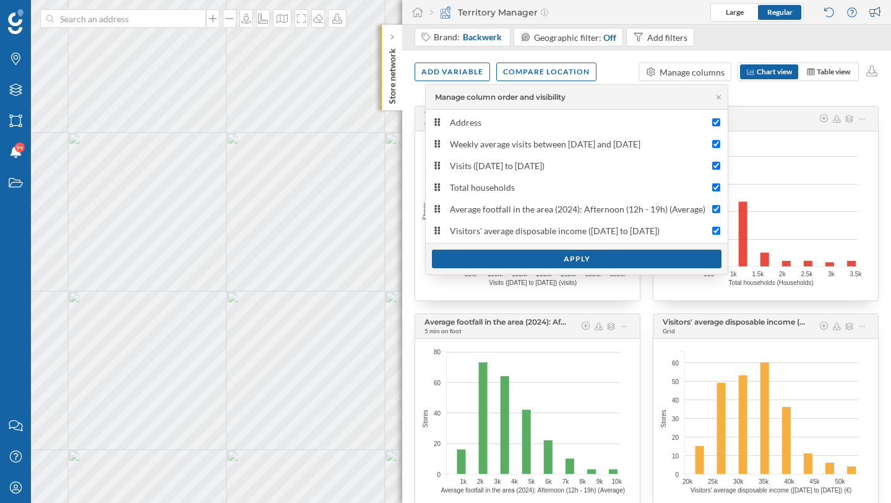
click at [621, 67] on div "Add variable Compare location Manage columns Chart view Table view" at bounding box center [646, 71] width 489 height 43
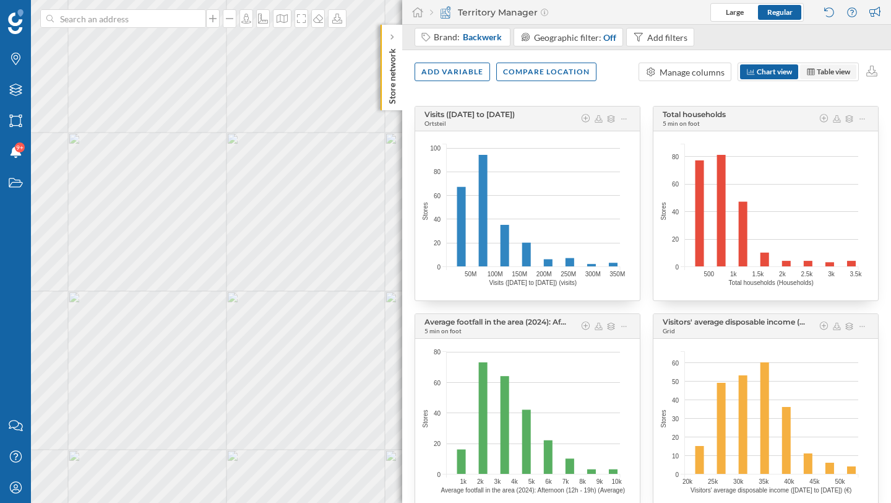
click at [810, 66] on span "Table view" at bounding box center [829, 71] width 44 height 11
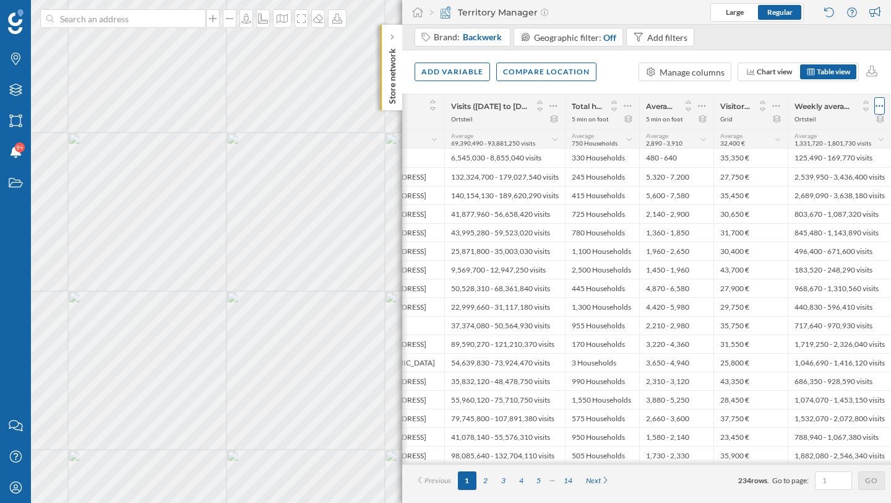
click at [878, 104] on icon at bounding box center [880, 106] width 8 height 12
click at [819, 176] on div "Remove column" at bounding box center [821, 180] width 113 height 13
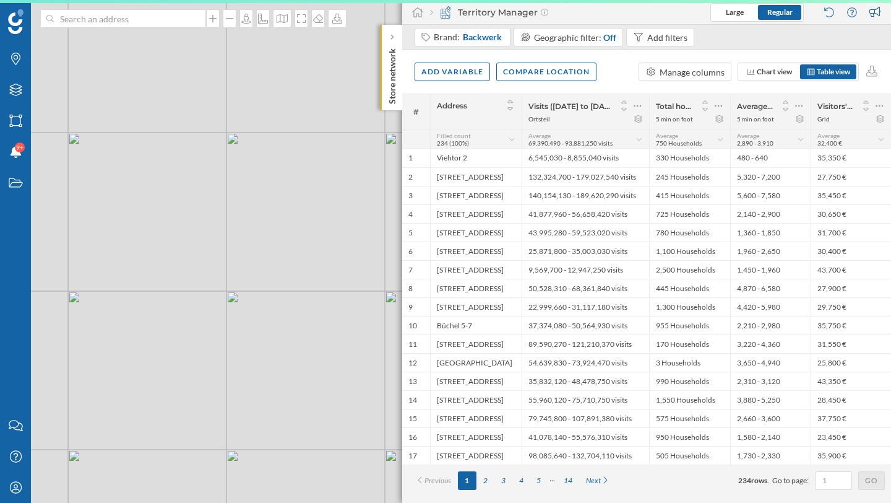
scroll to position [0, 0]
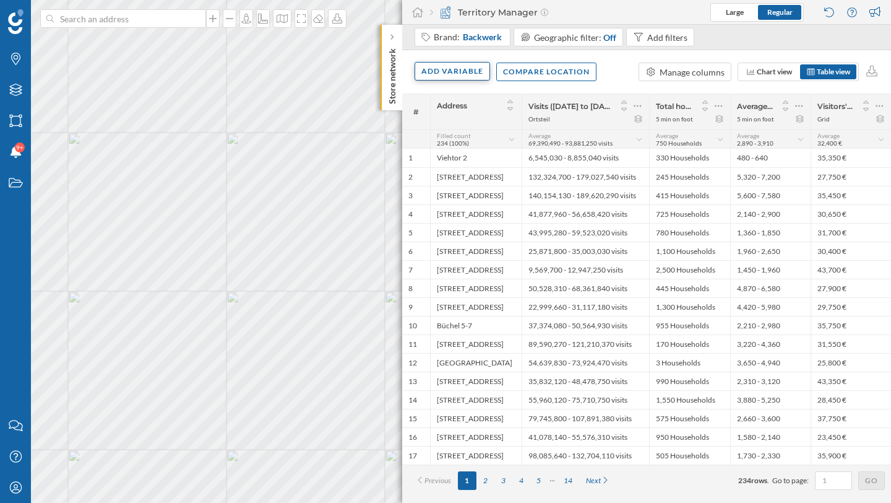
click at [467, 69] on div "Add variable" at bounding box center [453, 71] width 76 height 19
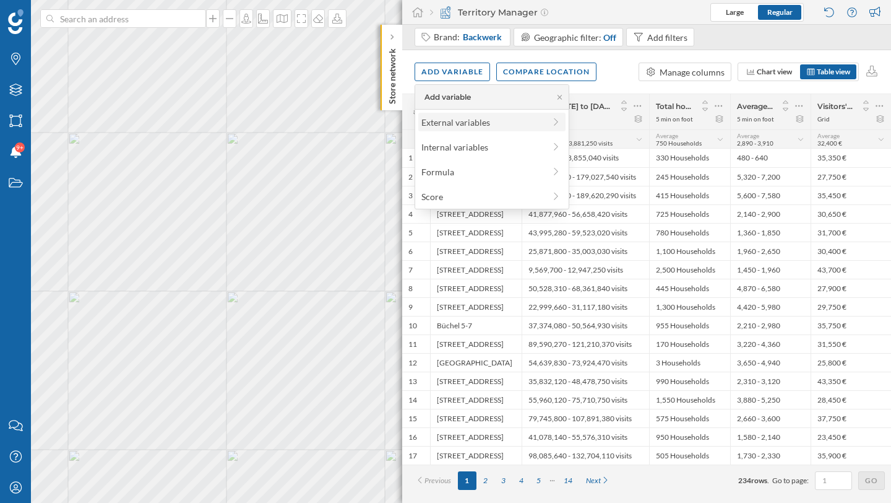
click at [471, 122] on div "External variables" at bounding box center [483, 122] width 123 height 13
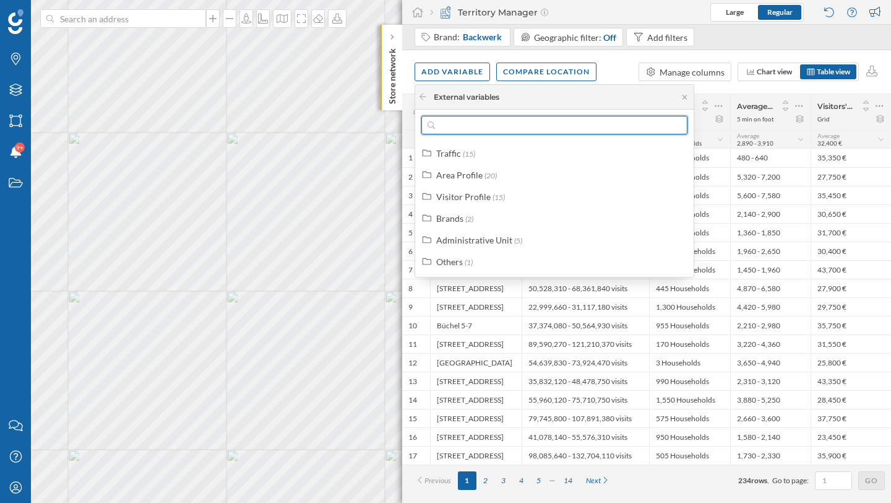
click at [474, 122] on input "text" at bounding box center [554, 125] width 239 height 19
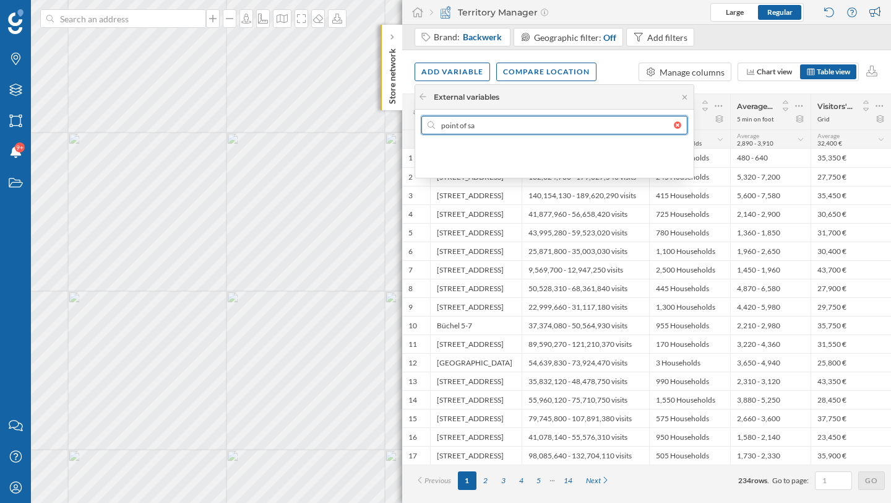
type input "point of s"
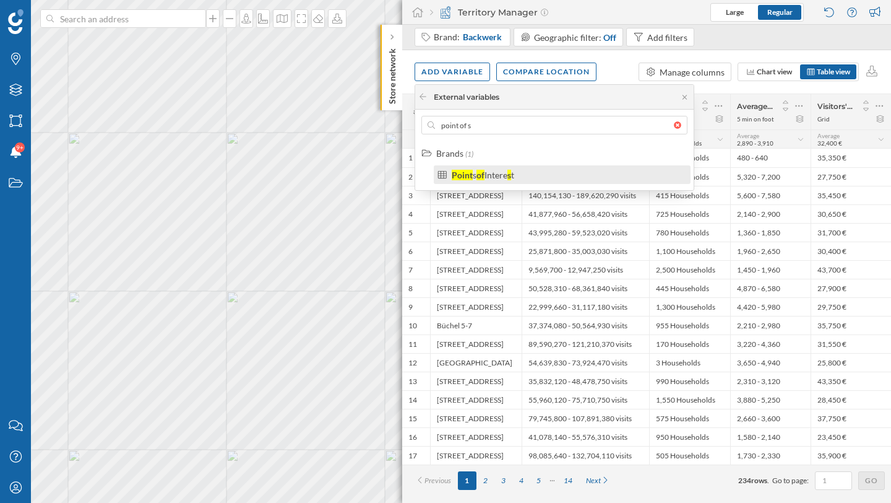
click at [462, 173] on div "Point" at bounding box center [462, 175] width 21 height 11
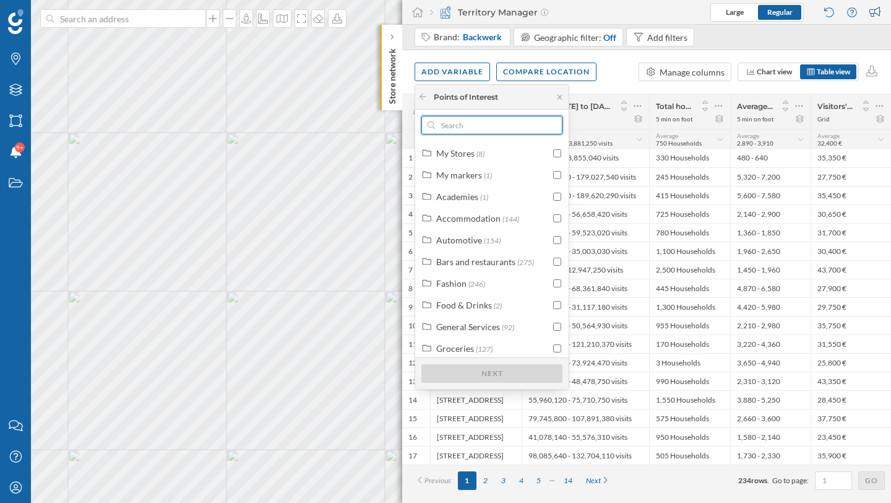
click at [488, 131] on input "text" at bounding box center [492, 125] width 114 height 19
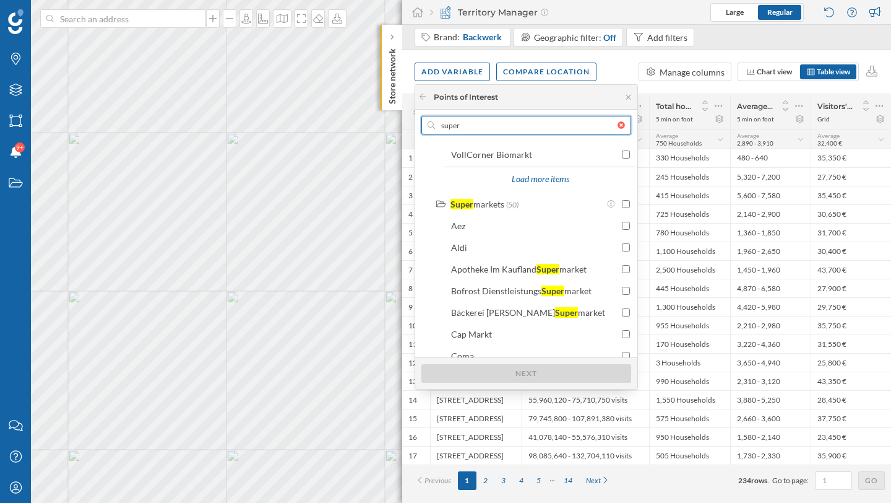
scroll to position [371, 0]
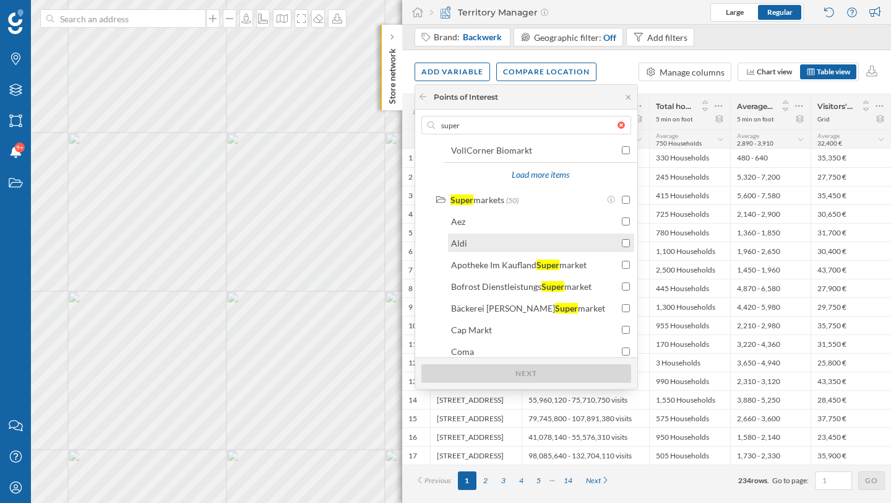
click at [550, 246] on div "Aldi" at bounding box center [535, 242] width 168 height 13
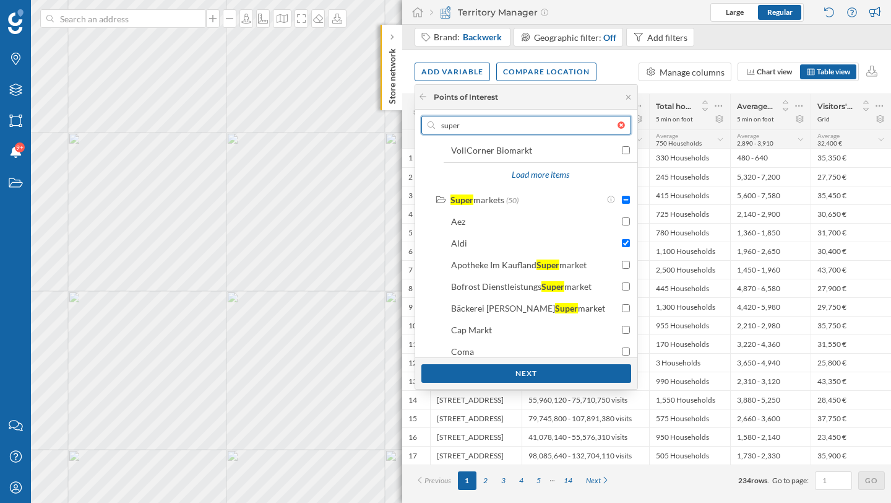
click at [485, 124] on input "super" at bounding box center [526, 125] width 183 height 19
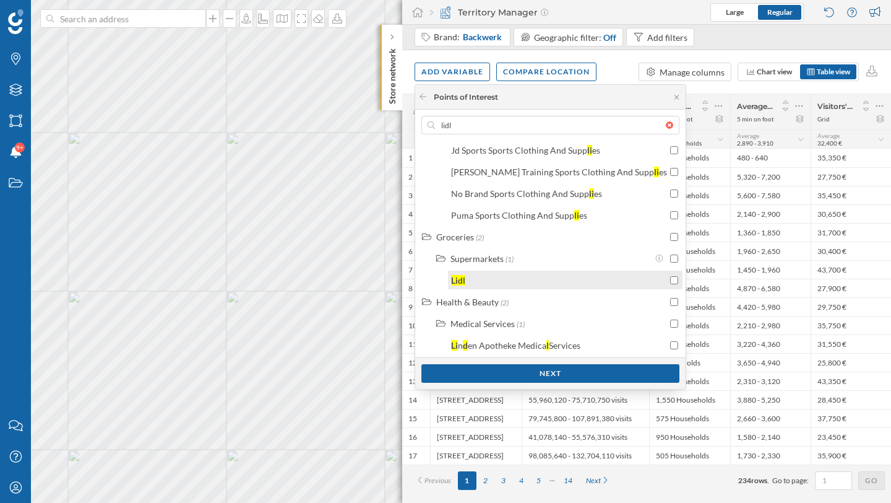
click at [670, 280] on input "checkbox" at bounding box center [674, 280] width 8 height 8
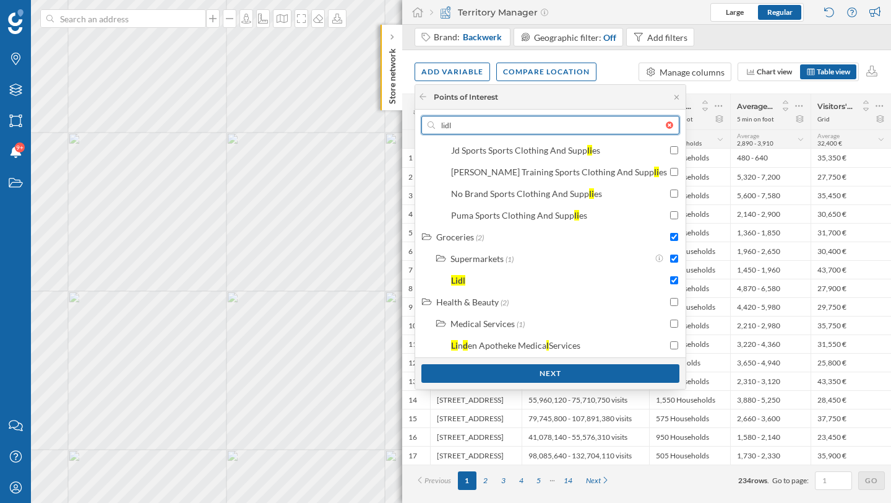
click at [607, 124] on input "lidl" at bounding box center [550, 125] width 231 height 19
type input "p"
checkbox input "false"
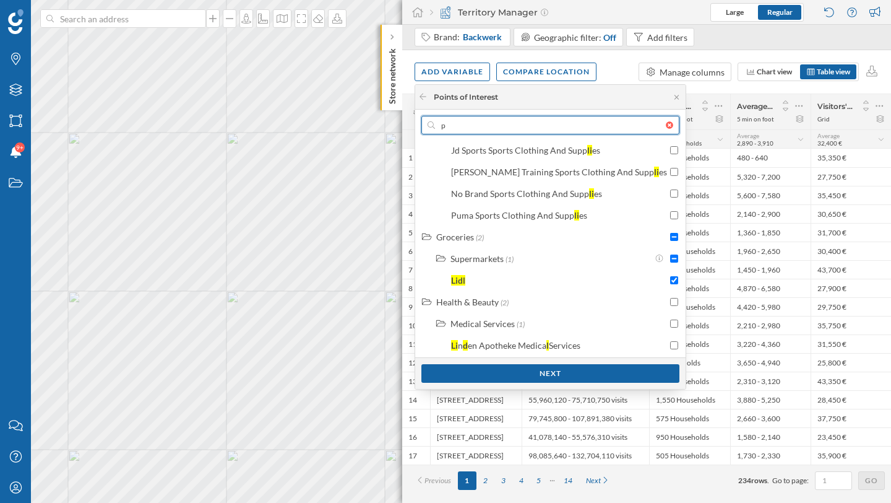
checkbox input "false"
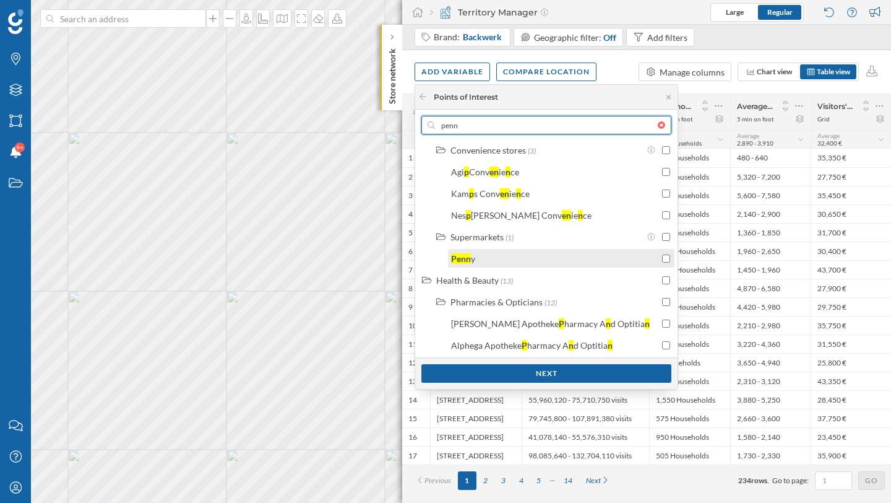
type input "penn"
click at [630, 260] on div "Penn y" at bounding box center [560, 258] width 219 height 13
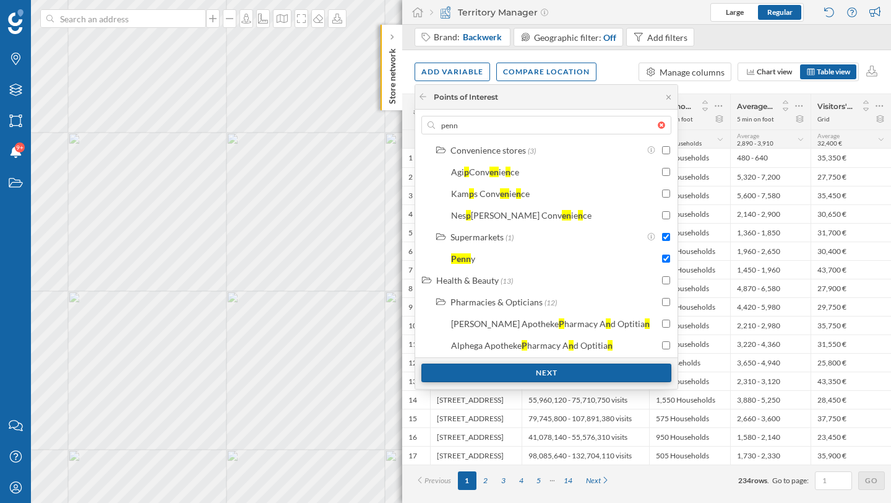
click at [573, 371] on div "Next" at bounding box center [547, 372] width 250 height 19
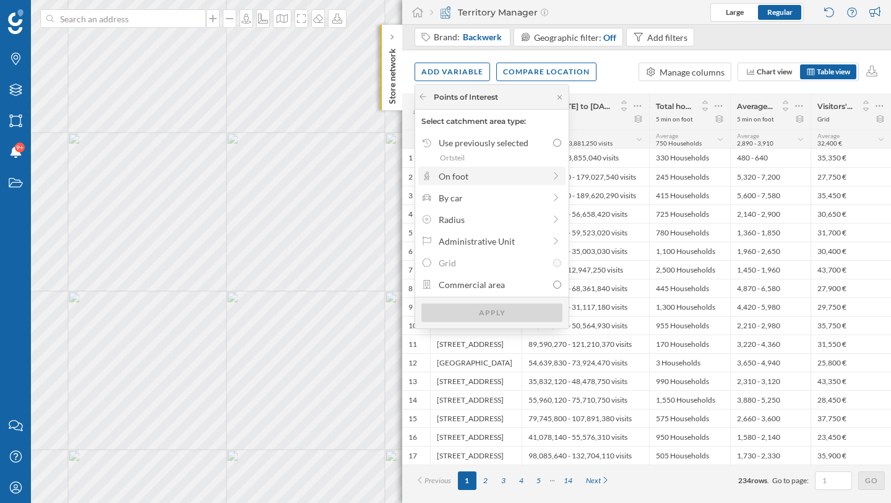
click at [523, 173] on div "On foot" at bounding box center [492, 176] width 106 height 13
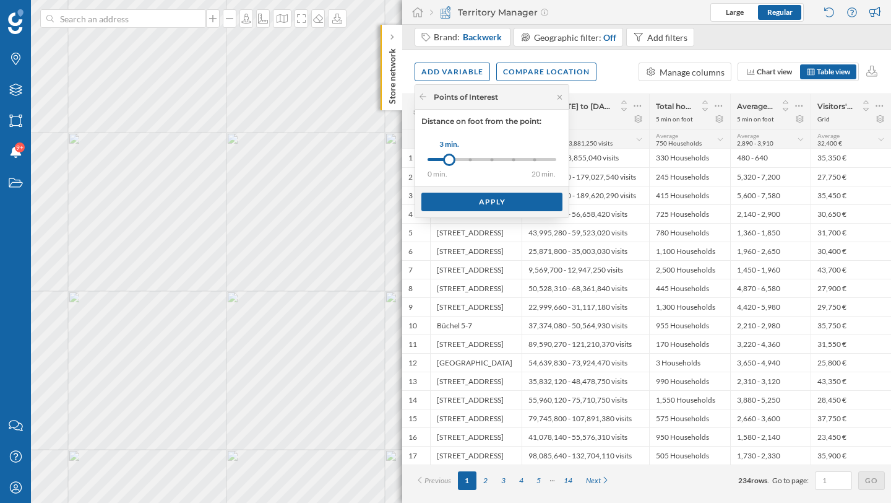
click at [493, 158] on div at bounding box center [492, 159] width 3 height 3
click at [515, 160] on div "0 min. 3 min. 5 min. 8 min. 10 min. 15 min. 20 min." at bounding box center [492, 159] width 129 height 3
click at [498, 198] on div "Apply" at bounding box center [492, 201] width 141 height 19
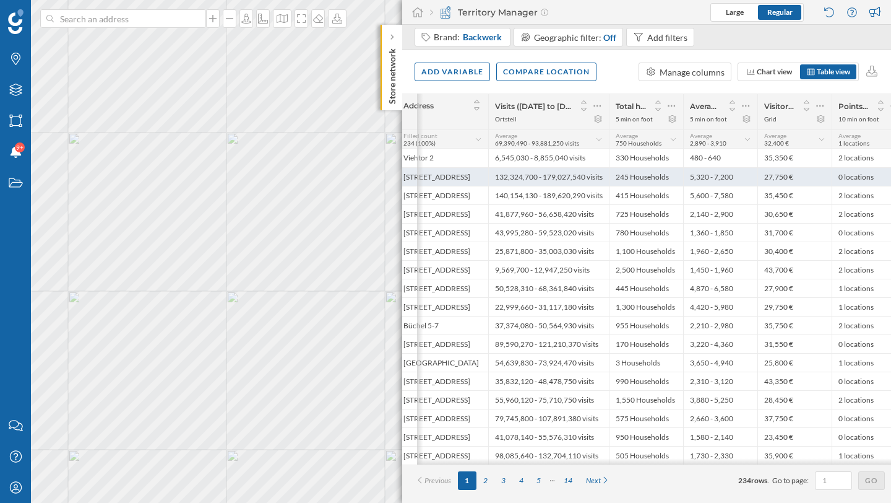
scroll to position [0, 48]
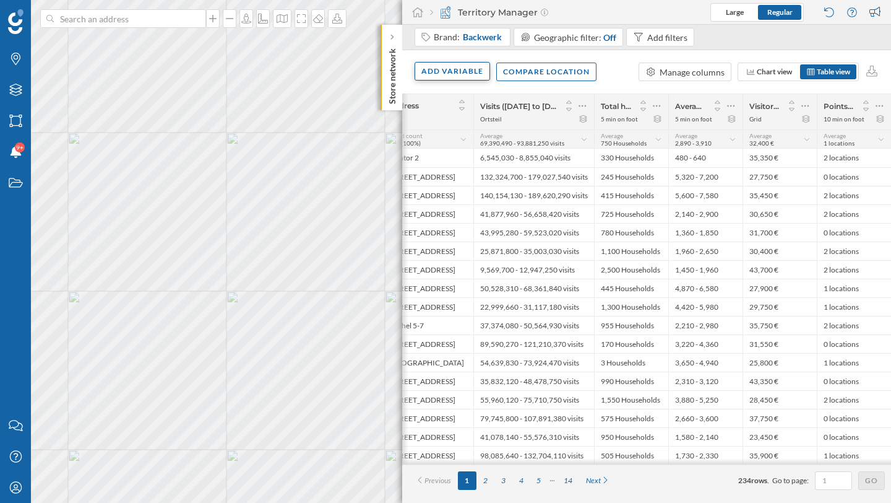
click at [461, 74] on div "Add variable" at bounding box center [453, 71] width 76 height 19
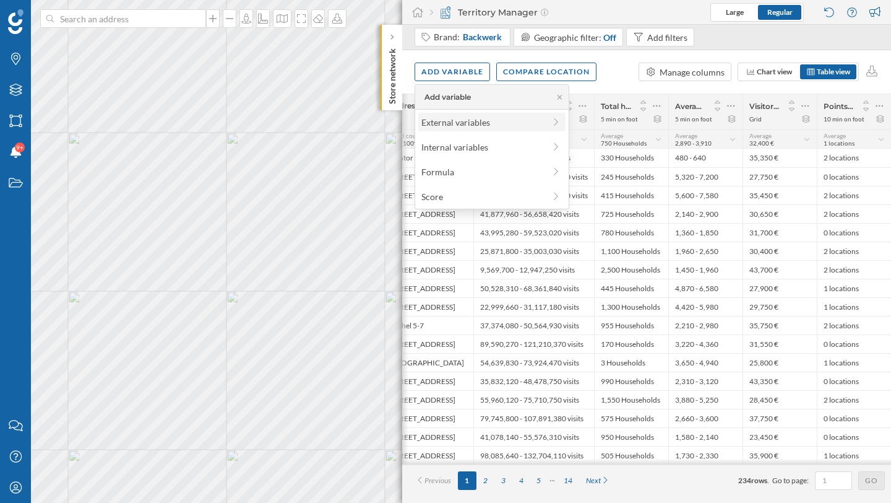
click at [457, 122] on div "External variables" at bounding box center [483, 122] width 123 height 13
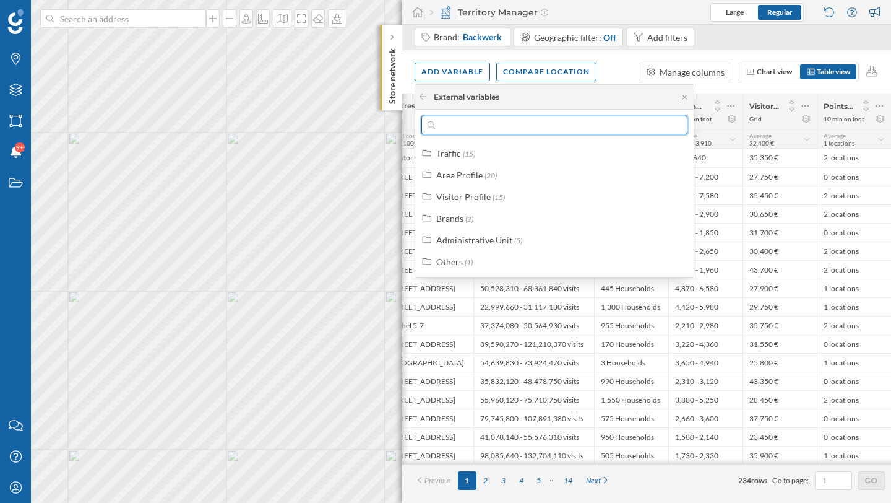
click at [480, 125] on input "text" at bounding box center [554, 125] width 239 height 19
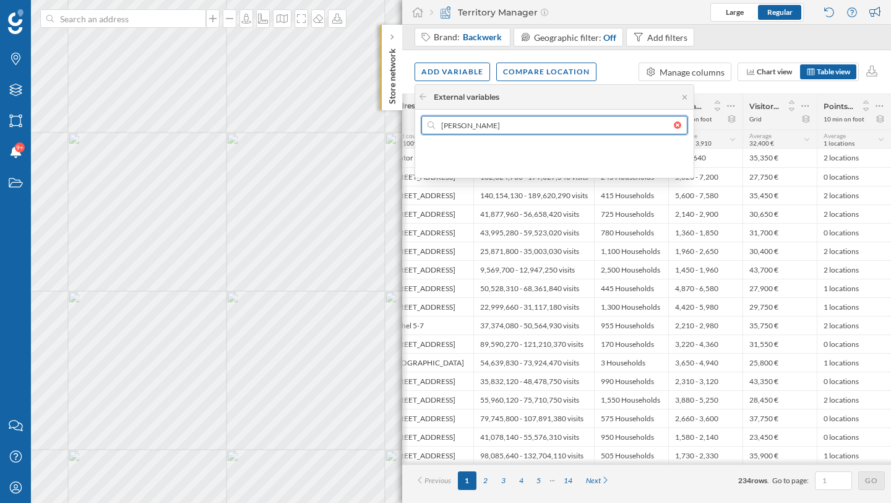
type input "[PERSON_NAME]"
click at [458, 129] on input "[PERSON_NAME]" at bounding box center [554, 125] width 239 height 19
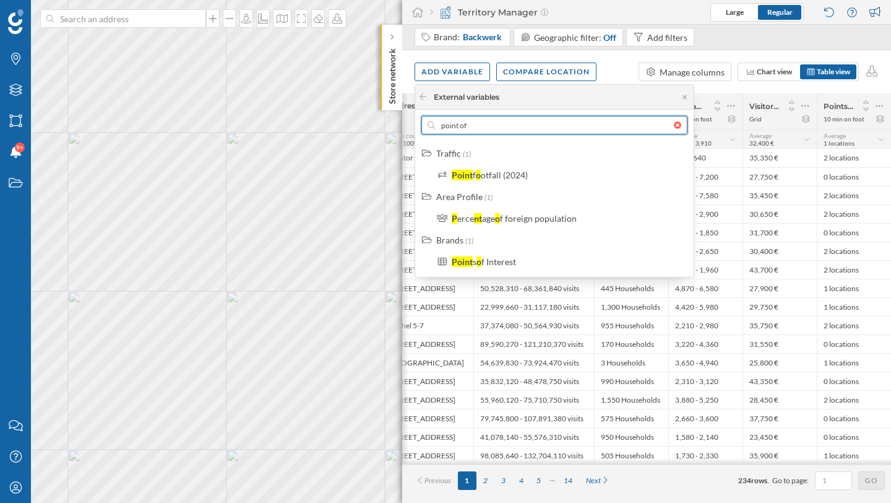
type input "point of"
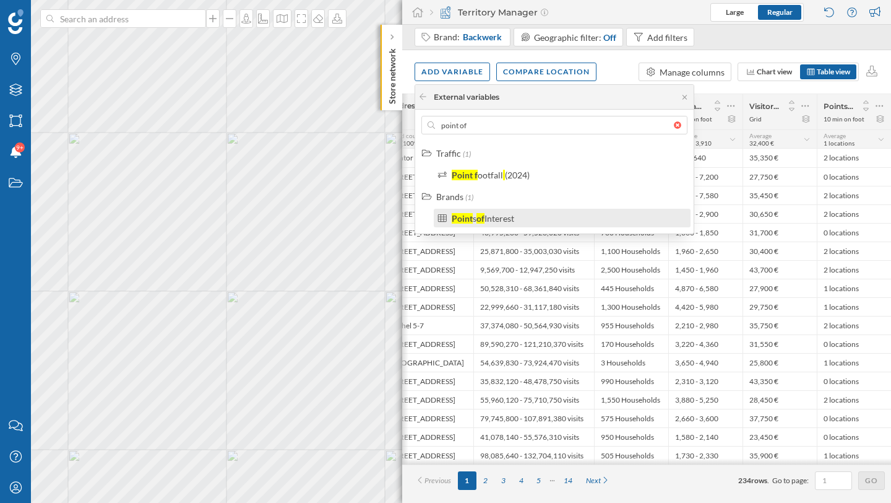
click at [527, 220] on div "Point s of Interest" at bounding box center [568, 218] width 232 height 13
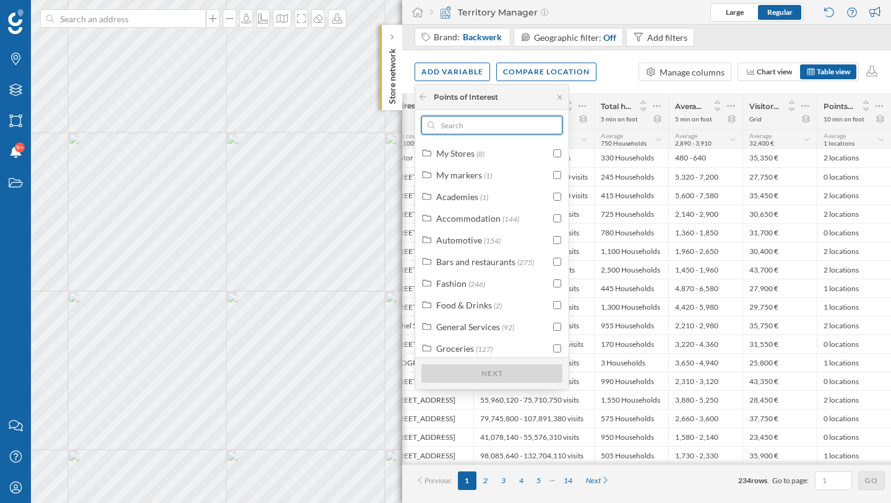
click at [501, 126] on input "text" at bounding box center [492, 125] width 114 height 19
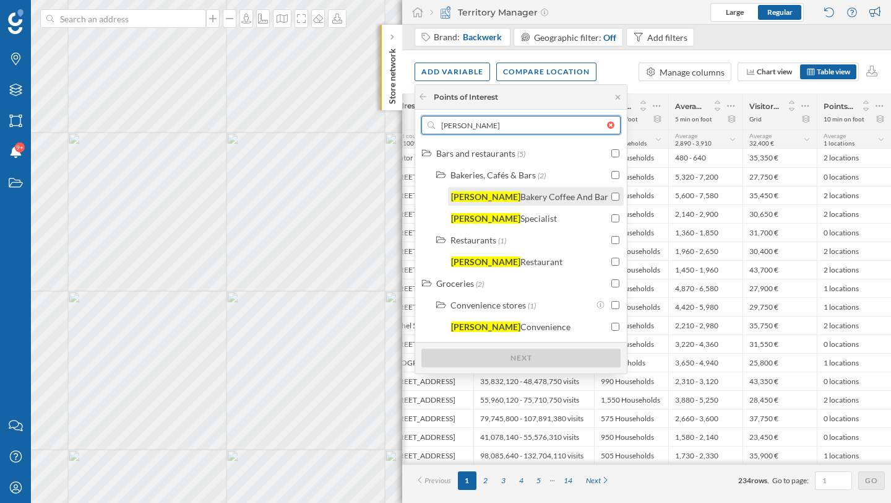
type input "[PERSON_NAME]"
click at [612, 199] on input "checkbox" at bounding box center [616, 197] width 8 height 8
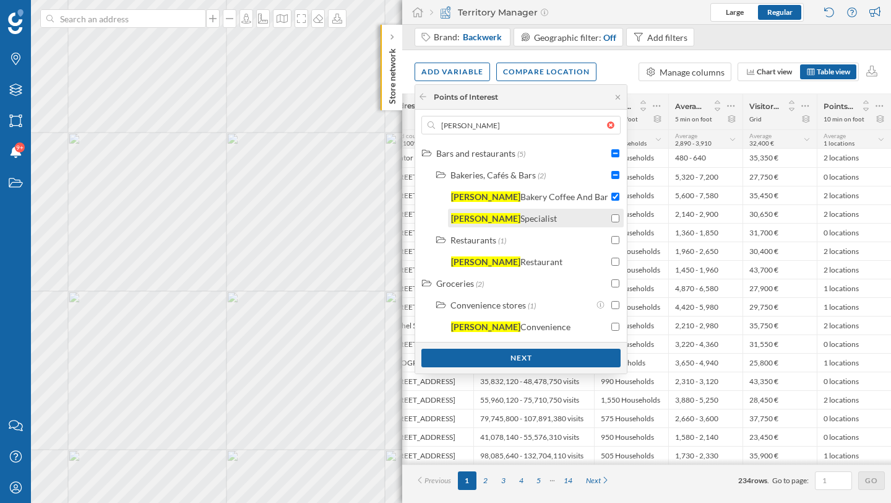
click at [612, 214] on input "checkbox" at bounding box center [616, 218] width 8 height 8
click at [612, 328] on input "checkbox" at bounding box center [616, 327] width 8 height 8
click at [612, 222] on div at bounding box center [616, 218] width 8 height 13
click at [612, 217] on input "checkbox" at bounding box center [616, 218] width 8 height 8
click at [612, 216] on input "checkbox" at bounding box center [616, 218] width 8 height 8
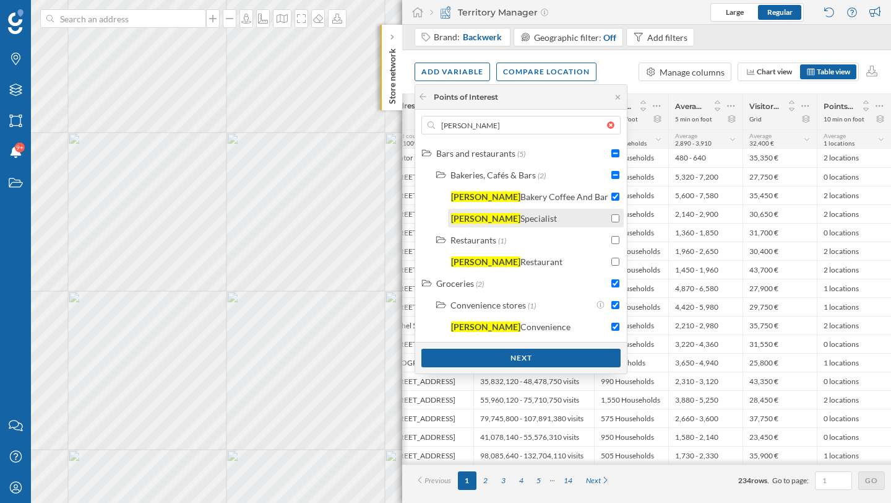
click at [612, 220] on input "checkbox" at bounding box center [616, 218] width 8 height 8
click at [505, 126] on input "[PERSON_NAME]" at bounding box center [521, 125] width 172 height 19
checkbox input "false"
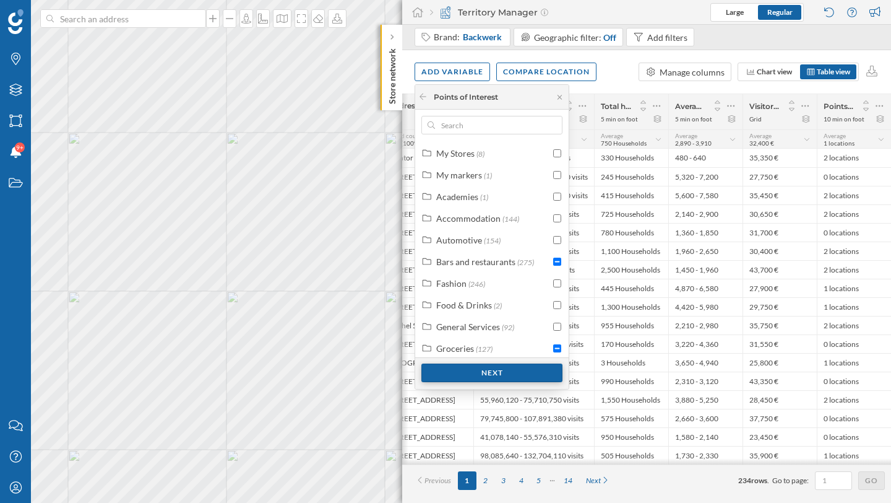
click at [530, 370] on div "Next" at bounding box center [492, 372] width 141 height 19
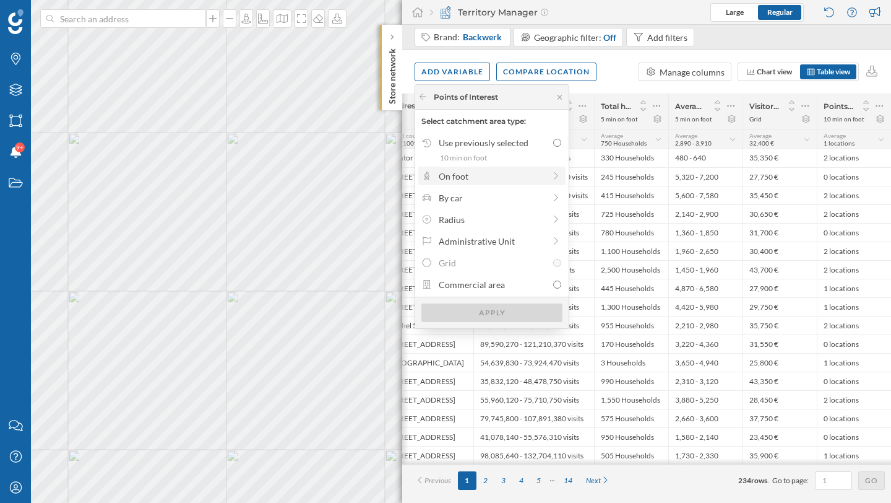
click at [529, 170] on div "On foot" at bounding box center [492, 176] width 106 height 13
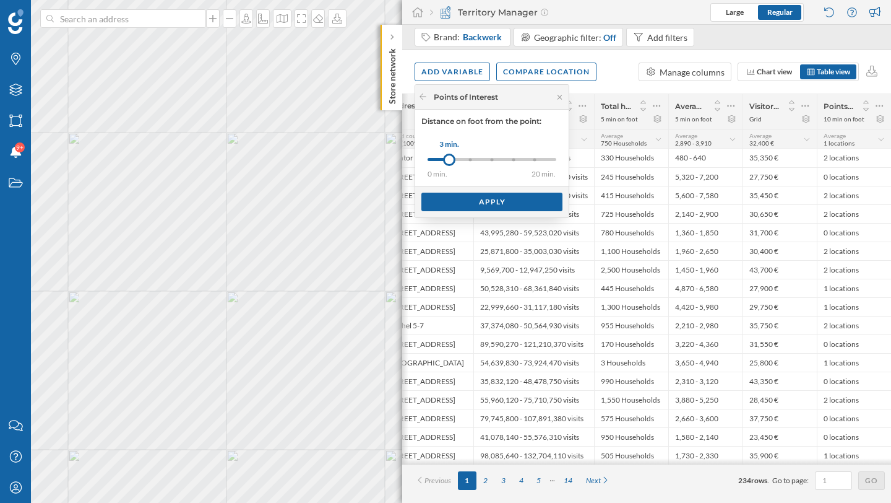
click at [489, 162] on div "0 min. 3 min. 5 min. 8 min. 10 min. 15 min. 20 min. 3 min." at bounding box center [492, 159] width 129 height 15
click at [511, 160] on div "0 min. 3 min. 5 min. 8 min. 10 min. 15 min. 20 min." at bounding box center [492, 159] width 129 height 3
click at [483, 206] on div "Apply" at bounding box center [492, 201] width 141 height 19
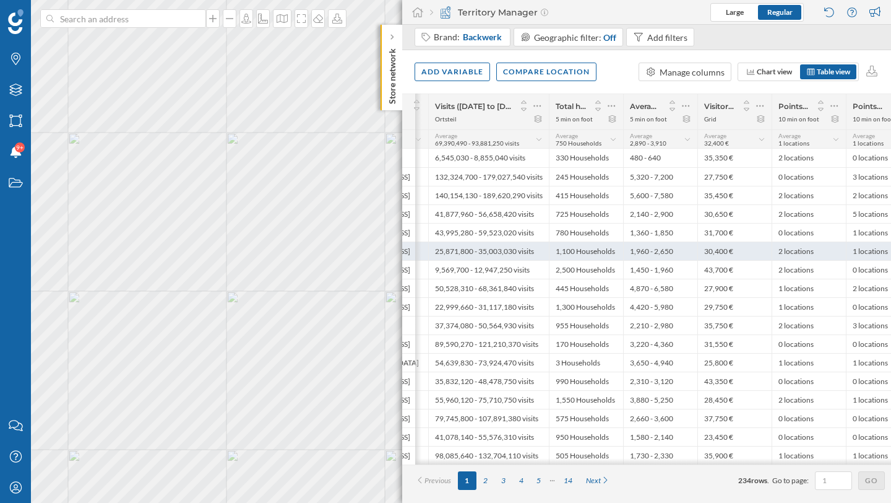
scroll to position [0, 123]
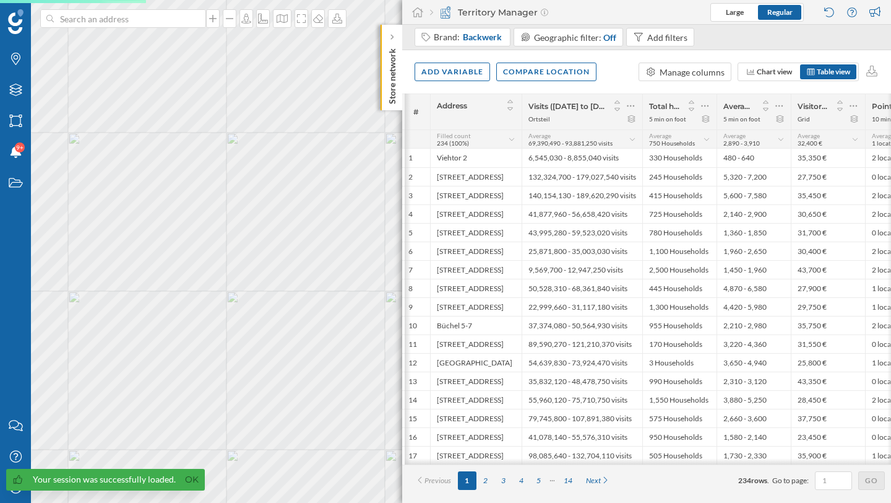
scroll to position [0, 48]
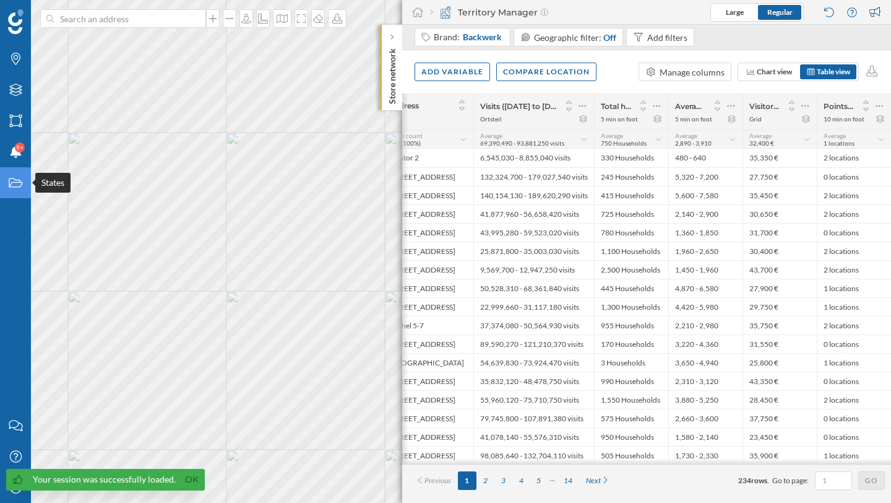
click at [12, 182] on icon at bounding box center [16, 182] width 14 height 9
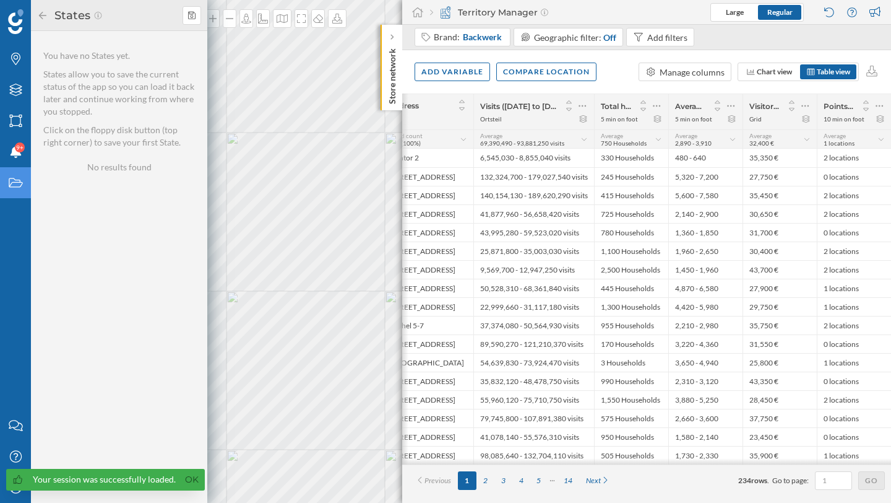
click at [181, 15] on div "States" at bounding box center [109, 16] width 145 height 20
click at [186, 15] on div at bounding box center [192, 15] width 19 height 19
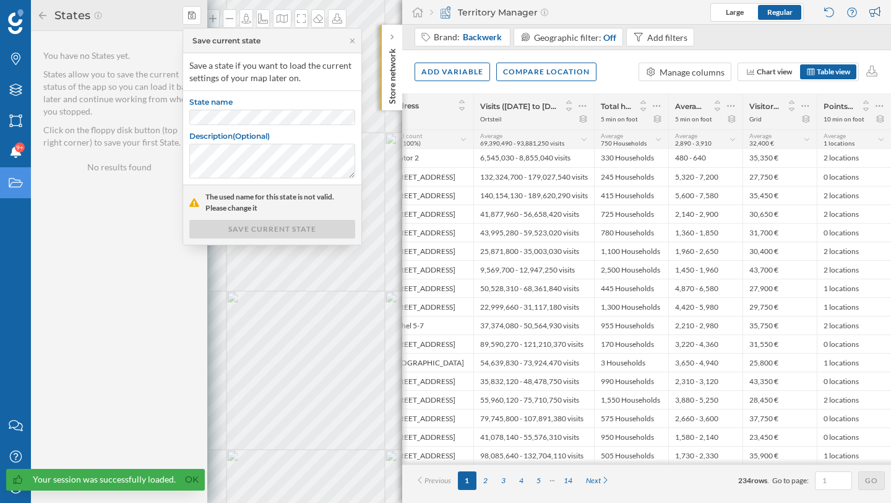
click at [227, 108] on label "State name" at bounding box center [272, 103] width 166 height 12
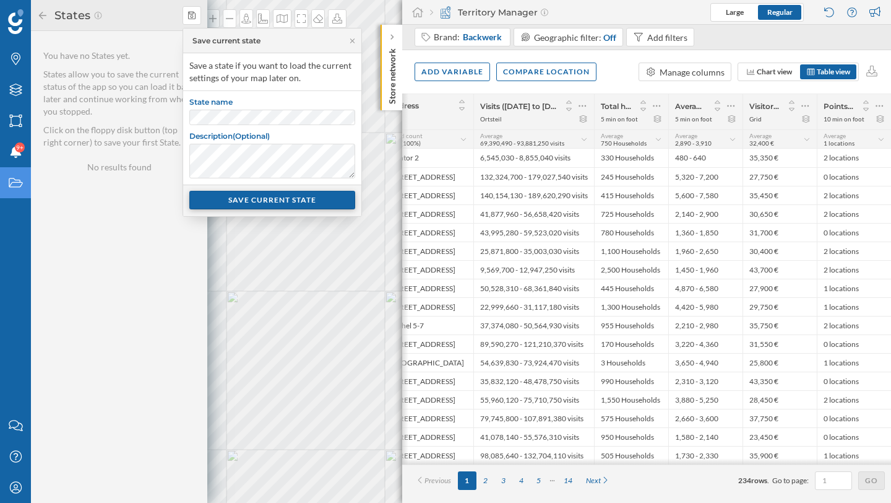
click at [298, 199] on div "SAVE CURRENT STATE" at bounding box center [272, 200] width 166 height 19
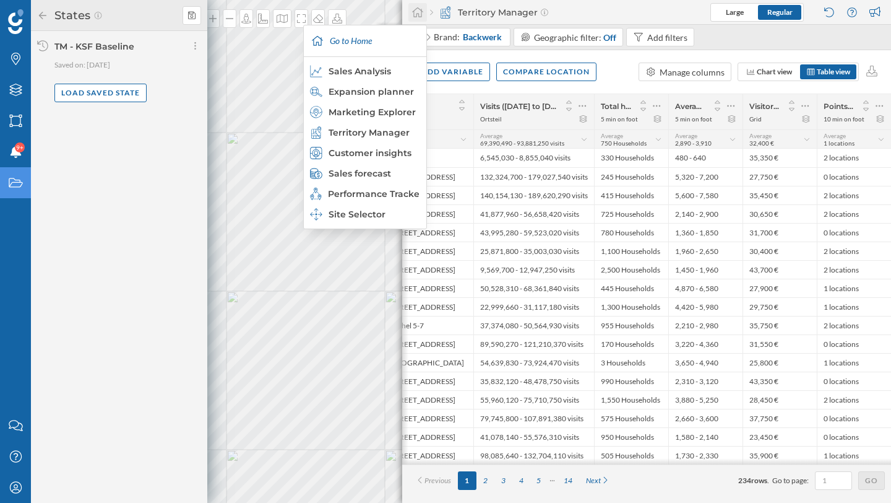
click at [417, 17] on icon at bounding box center [418, 12] width 12 height 11
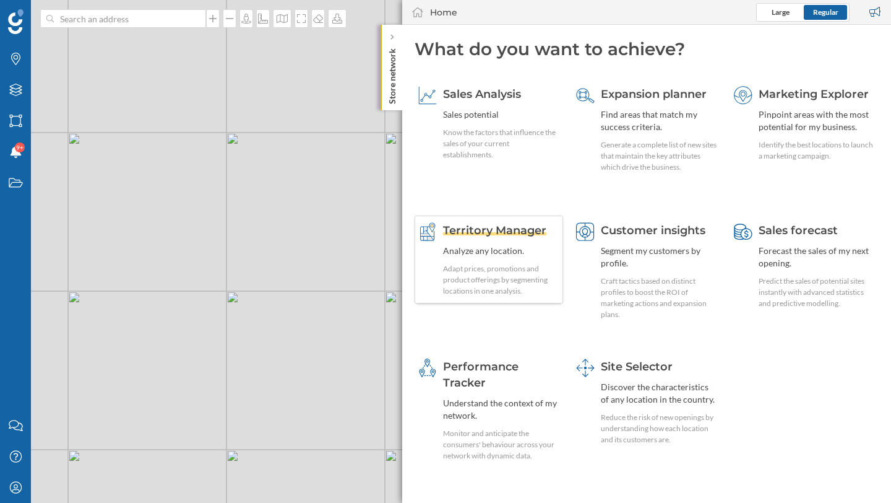
click at [519, 238] on div "Territory Manager Analyze any location. Adapt prices, promotions and product of…" at bounding box center [501, 259] width 116 height 74
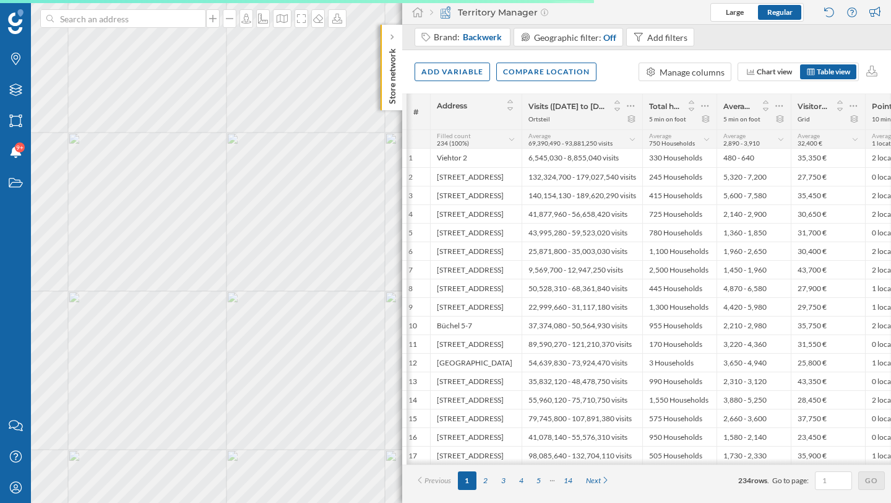
scroll to position [0, 11]
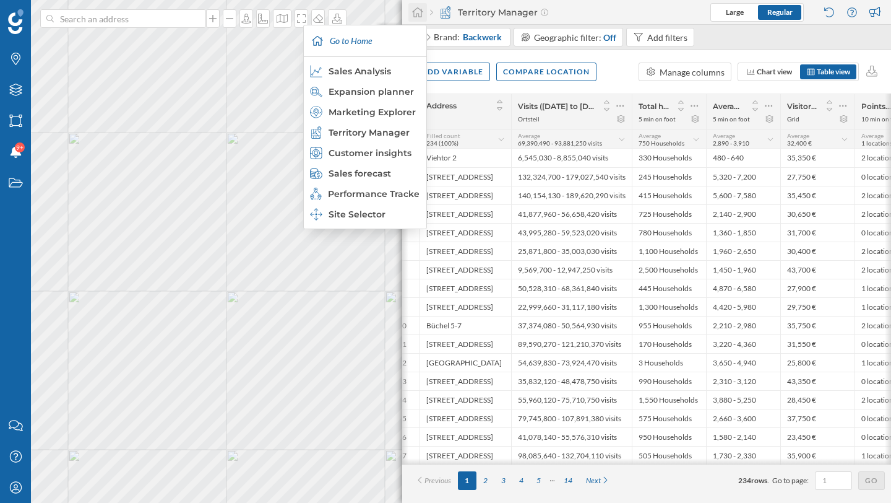
click at [418, 14] on icon at bounding box center [417, 12] width 11 height 10
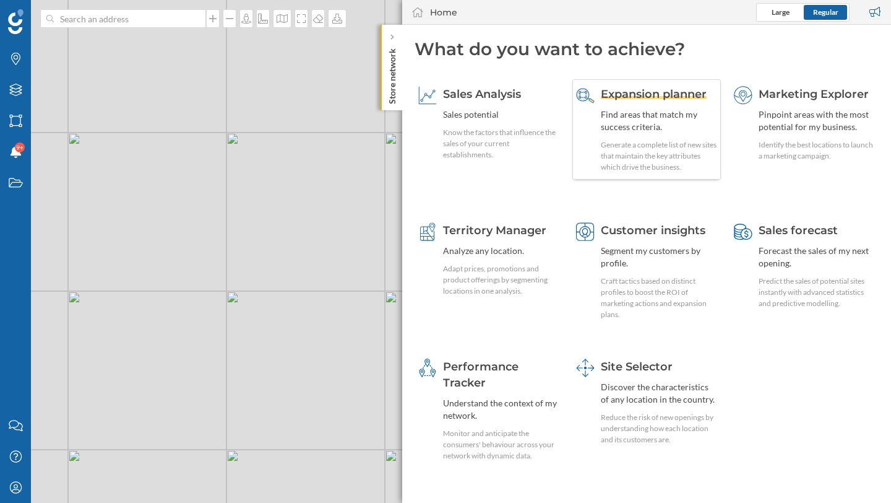
click at [657, 100] on span "Expansion planner" at bounding box center [654, 94] width 106 height 14
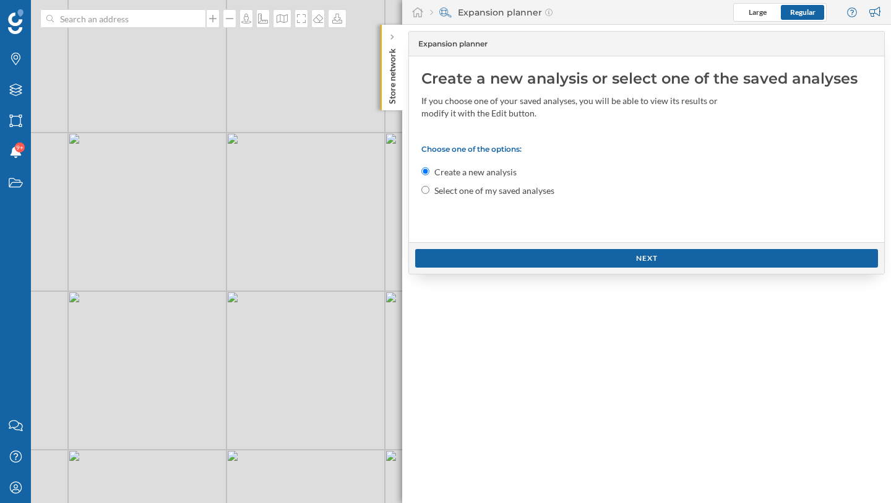
click at [425, 189] on input "Select one of my saved analyses" at bounding box center [426, 190] width 8 height 8
radio input "true"
radio input "false"
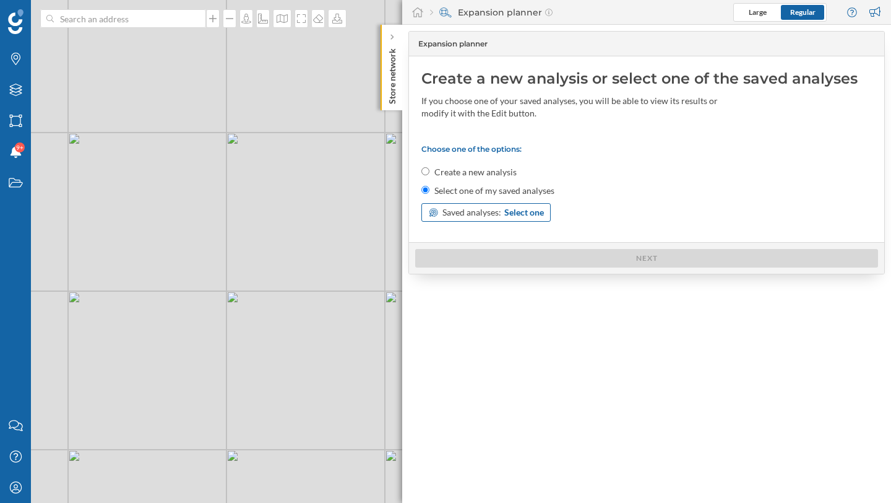
click at [542, 218] on span "Select one" at bounding box center [525, 212] width 40 height 12
